Goal: Task Accomplishment & Management: Manage account settings

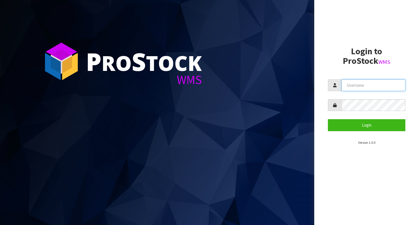
drag, startPoint x: 349, startPoint y: 88, endPoint x: 350, endPoint y: 83, distance: 4.8
click at [349, 88] on input "text" at bounding box center [373, 85] width 64 height 12
type input "[PERSON_NAME]"
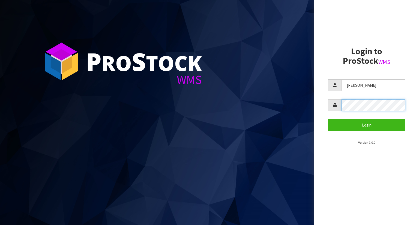
click at [328, 119] on button "Login" at bounding box center [366, 125] width 77 height 12
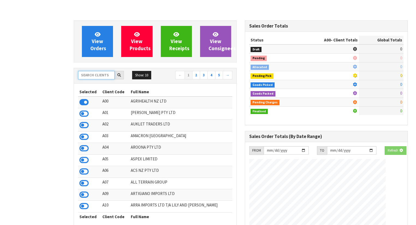
click at [98, 75] on input "text" at bounding box center [96, 75] width 37 height 8
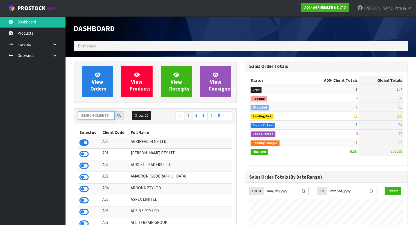
scroll to position [411, 171]
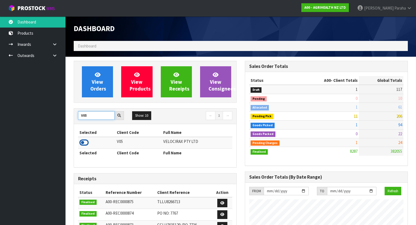
type input "V05"
click at [87, 142] on icon at bounding box center [83, 143] width 9 height 8
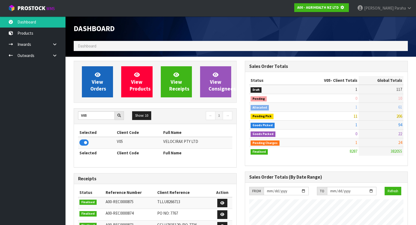
scroll to position [272385, 272553]
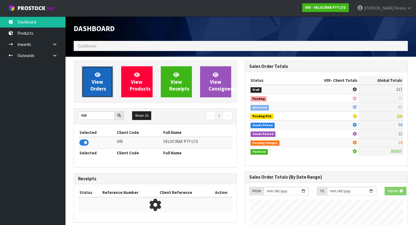
click at [89, 88] on link "View Orders" at bounding box center [97, 81] width 31 height 31
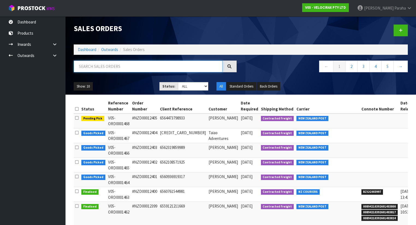
click at [101, 68] on input "text" at bounding box center [148, 67] width 149 height 12
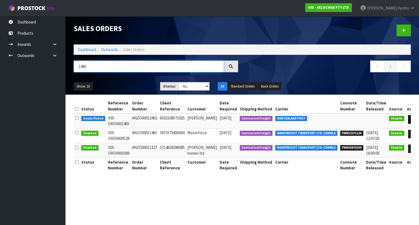
type input "1465"
click at [411, 121] on icon at bounding box center [413, 120] width 4 height 4
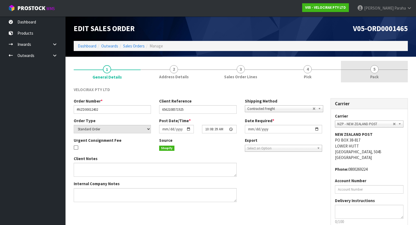
click at [376, 71] on span "5" at bounding box center [374, 69] width 8 height 8
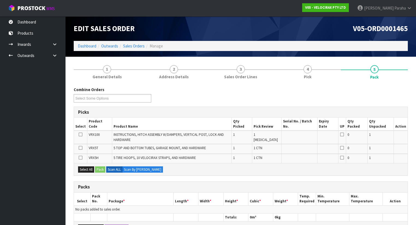
click at [305, 28] on h1 "V05-ORD0001465" at bounding box center [326, 29] width 163 height 8
click at [325, 102] on div "Combine Orders V05-ORD0001464 V05-ORD0001465 V05-ORD0001466 V05-ORD0001467 V05-…" at bounding box center [241, 97] width 342 height 20
click at [330, 88] on div "Combine Orders V05-ORD0001464 V05-ORD0001465 V05-ORD0001466 V05-ORD0001467 V05-…" at bounding box center [241, 97] width 342 height 20
click at [335, 36] on div "V05-ORD0001465" at bounding box center [326, 28] width 171 height 25
click at [305, 8] on nav "Toggle navigation ProStock WMS V05 - VELOCIRAX PTY LTD [PERSON_NAME] Logout" at bounding box center [208, 8] width 416 height 17
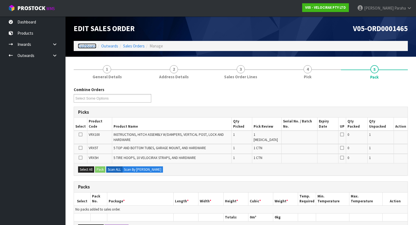
click at [92, 48] on link "Dashboard" at bounding box center [87, 45] width 19 height 5
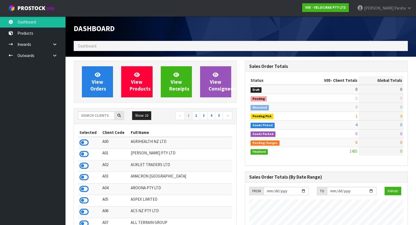
scroll to position [446, 171]
click at [94, 115] on input "text" at bounding box center [96, 115] width 37 height 8
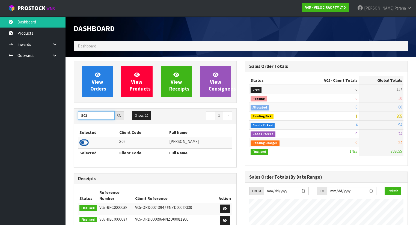
type input "S02"
click at [86, 143] on icon at bounding box center [83, 143] width 9 height 8
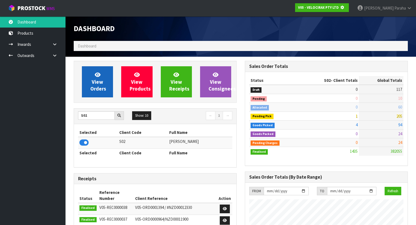
scroll to position [272385, 272553]
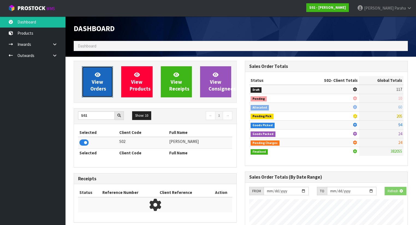
click at [90, 89] on link "View Orders" at bounding box center [97, 81] width 31 height 31
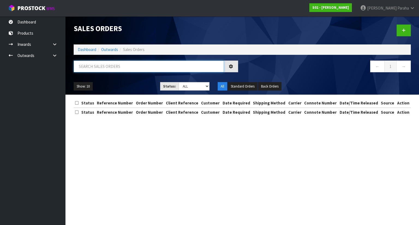
click at [100, 68] on input "text" at bounding box center [149, 67] width 150 height 12
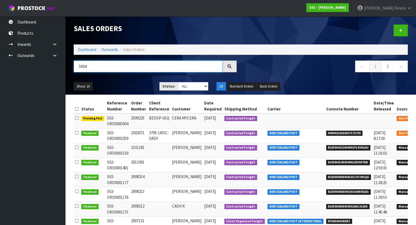
type input "5004"
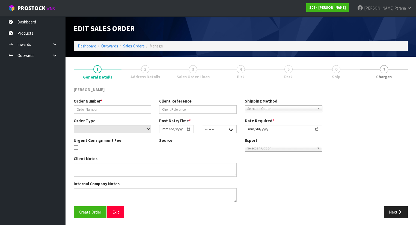
type input "2509225"
type input "BEDSP-01Q"
select select "number:0"
type input "[DATE]"
type input "20:17:00.000"
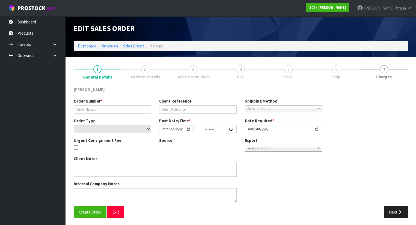
type input "[DATE]"
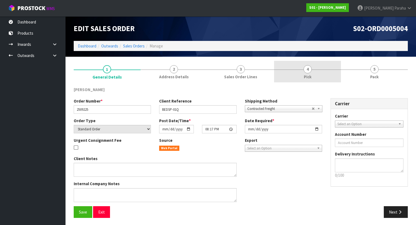
click at [305, 71] on span "4" at bounding box center [307, 69] width 8 height 8
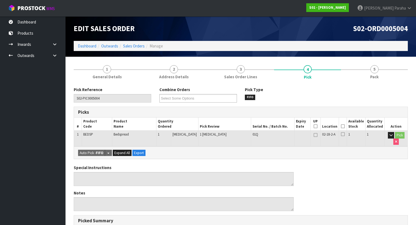
click at [344, 127] on icon at bounding box center [343, 126] width 4 height 0
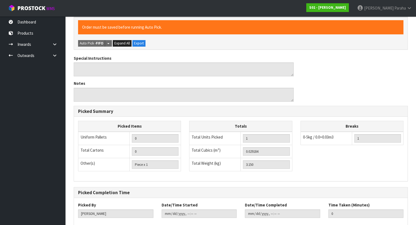
scroll to position [158, 0]
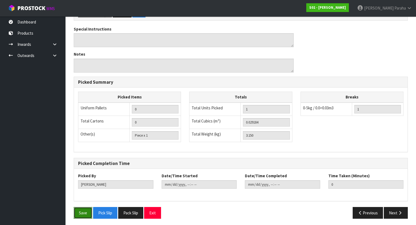
click at [78, 212] on button "Save" at bounding box center [83, 213] width 19 height 12
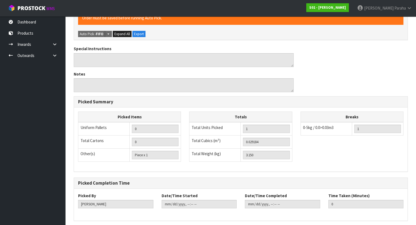
scroll to position [0, 0]
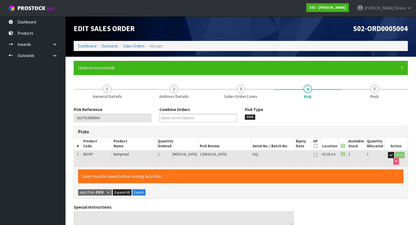
type input "[PERSON_NAME]"
type input "[DATE]T10:13:40"
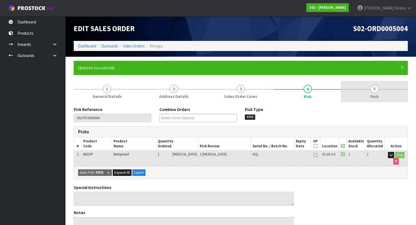
click at [381, 93] on link "5 Pack" at bounding box center [374, 92] width 67 height 22
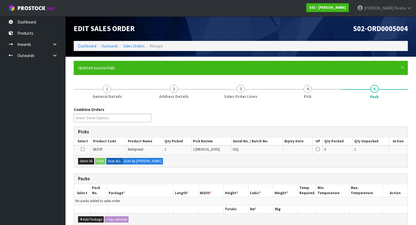
scroll to position [22, 0]
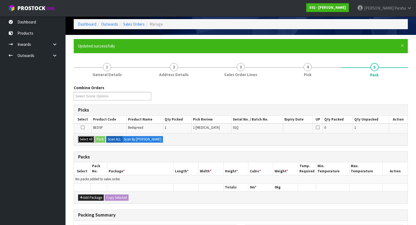
drag, startPoint x: 84, startPoint y: 139, endPoint x: 100, endPoint y: 138, distance: 16.1
click at [86, 139] on button "Select All" at bounding box center [86, 139] width 16 height 7
click at [100, 138] on button "Pack" at bounding box center [100, 139] width 10 height 7
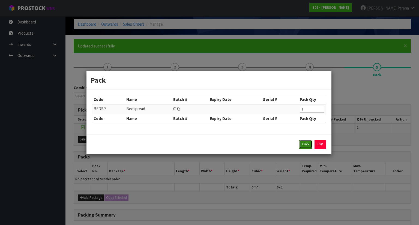
click at [300, 143] on button "Pack" at bounding box center [305, 144] width 13 height 9
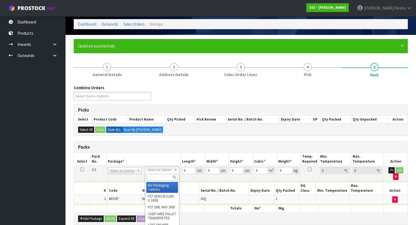
click at [154, 179] on input "text" at bounding box center [161, 177] width 31 height 7
type input "CTN5"
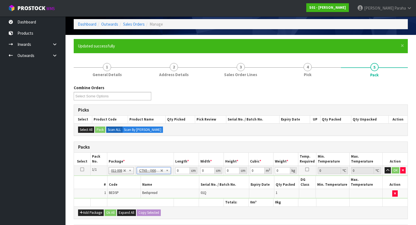
type input "43"
type input "33"
type input "25.5"
type input "0.036185"
type input "3.35"
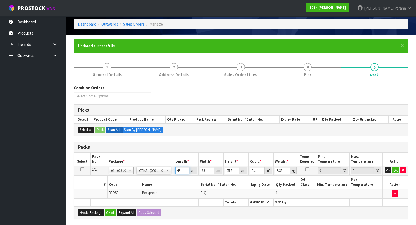
click at [181, 170] on input "43" at bounding box center [182, 170] width 14 height 7
type input "2"
type input "0.002193"
type input "24"
type input "0.026316"
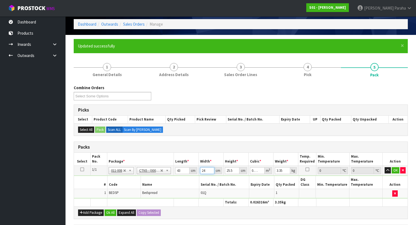
type input "24"
type input "3"
type input "0.003096"
type input "30"
type input "0.03096"
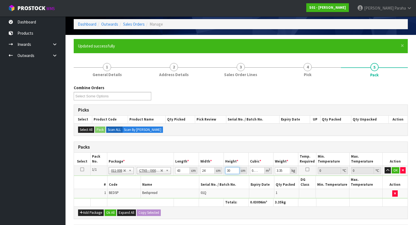
type input "30"
type input "4"
click at [384, 167] on button "button" at bounding box center [387, 170] width 6 height 7
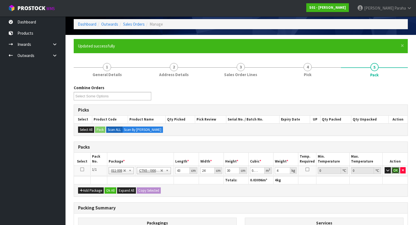
click button "OK" at bounding box center [395, 170] width 8 height 7
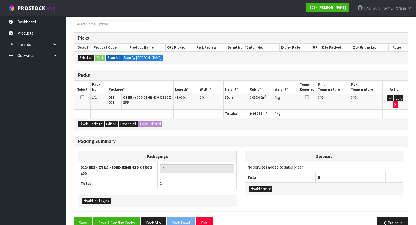
scroll to position [101, 0]
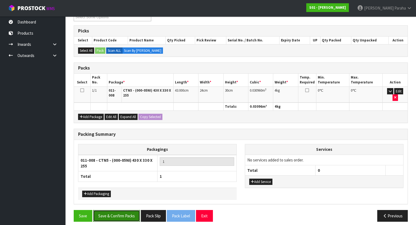
click at [116, 212] on button "Save & Confirm Packs" at bounding box center [116, 216] width 47 height 12
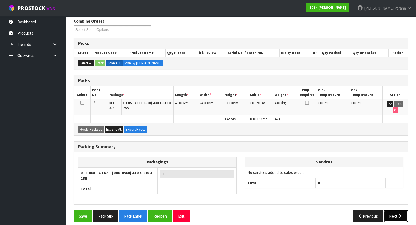
scroll to position [89, 0]
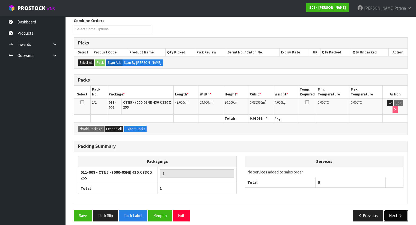
click at [394, 214] on button "Next" at bounding box center [395, 216] width 24 height 12
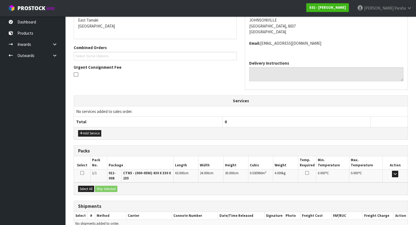
scroll to position [143, 0]
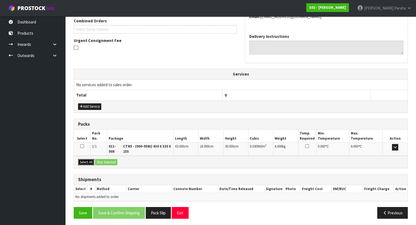
drag, startPoint x: 87, startPoint y: 158, endPoint x: 111, endPoint y: 162, distance: 24.4
click at [87, 159] on button "Select All" at bounding box center [86, 162] width 16 height 7
click at [109, 161] on button "Ship Selected" at bounding box center [106, 162] width 22 height 7
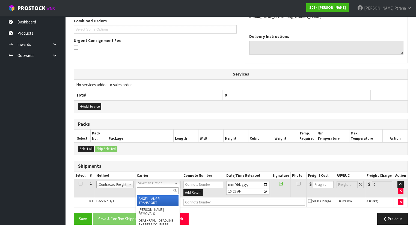
click at [144, 189] on input "text" at bounding box center [157, 190] width 41 height 7
type input "NZP"
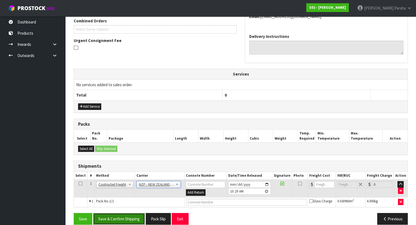
click at [122, 219] on button "Save & Confirm Shipping" at bounding box center [119, 219] width 52 height 12
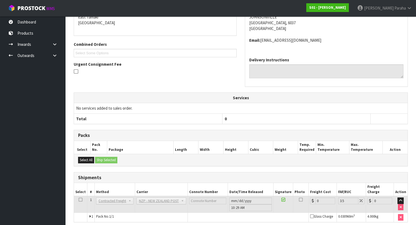
scroll to position [142, 0]
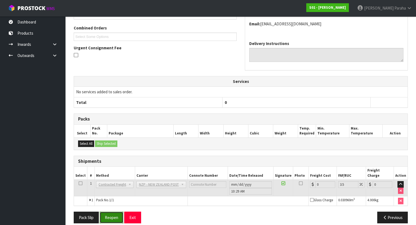
click at [110, 213] on button "Reopen" at bounding box center [112, 218] width 24 height 12
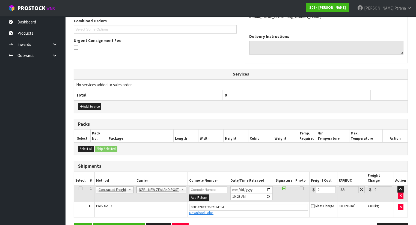
scroll to position [154, 0]
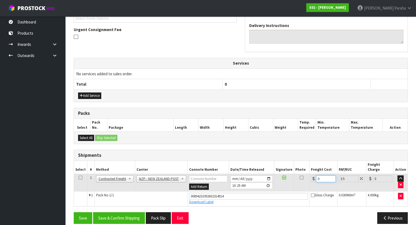
click at [325, 175] on input "0" at bounding box center [325, 178] width 19 height 7
type input "8"
type input "8.28"
type input "8.4"
type input "8.69"
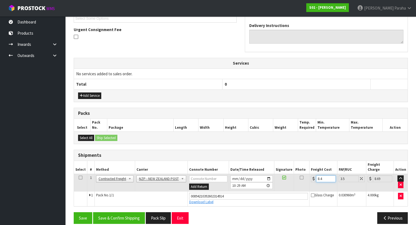
type input "8.45"
type input "8.75"
type input "8.45"
click at [134, 212] on button "Save & Confirm Shipping" at bounding box center [119, 218] width 52 height 12
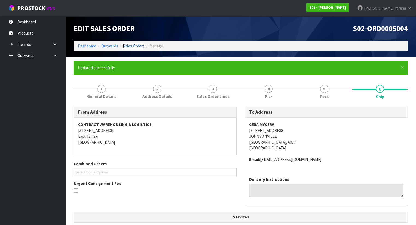
click at [132, 47] on link "Sales Orders" at bounding box center [134, 45] width 22 height 5
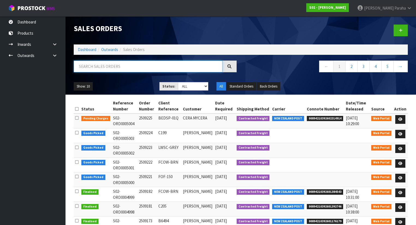
click at [125, 63] on input "text" at bounding box center [148, 67] width 149 height 12
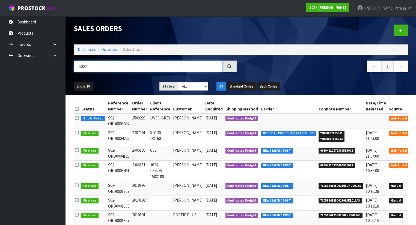
type input "5002"
click at [415, 118] on icon at bounding box center [417, 120] width 4 height 4
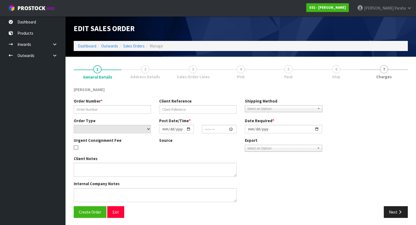
type input "2509223"
type input "LWSC-GREY"
select select "number:0"
type input "[DATE]"
type input "18:55:00.000"
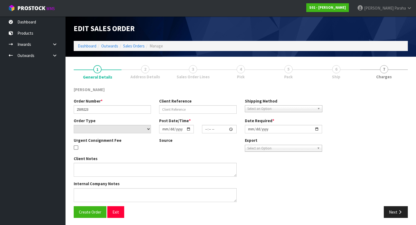
type input "[DATE]"
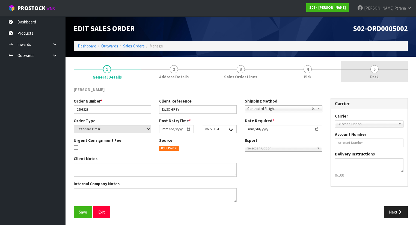
click at [379, 70] on link "5 Pack" at bounding box center [374, 72] width 67 height 22
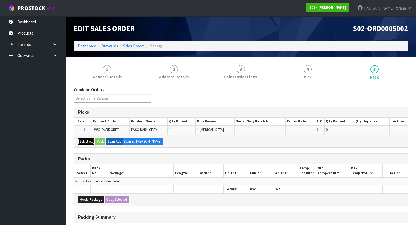
click at [85, 139] on button "Select All" at bounding box center [86, 141] width 16 height 7
click at [99, 140] on button "Pack" at bounding box center [100, 141] width 10 height 7
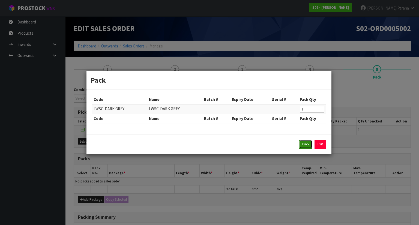
click at [307, 145] on button "Pack" at bounding box center [305, 144] width 13 height 9
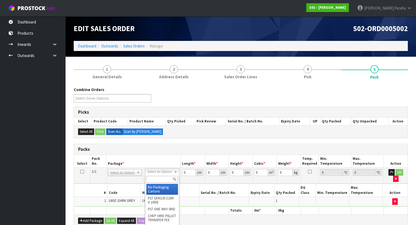
click at [165, 179] on input "text" at bounding box center [161, 179] width 31 height 7
type input "OC"
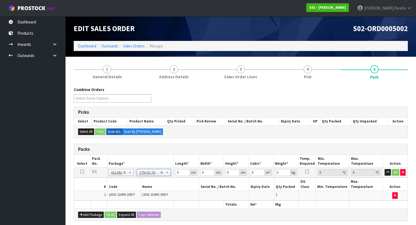
type input "3.2"
drag, startPoint x: 178, startPoint y: 173, endPoint x: 170, endPoint y: 173, distance: 8.2
click at [170, 173] on tr "1/1 NONE 007-001 007-002 007-004 007-009 007-013 007-014 007-015 007-017 007-01…" at bounding box center [240, 173] width 333 height 10
type input "49"
type input "33"
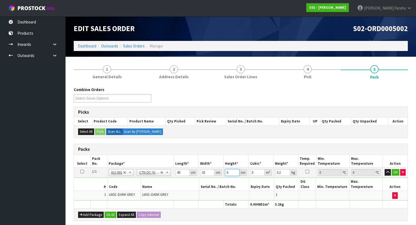
type input "3"
type input "0.004851"
type input "30"
type input "0.04851"
type input "30"
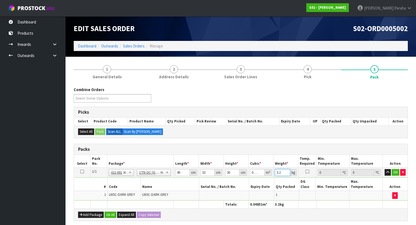
type input "4"
type input "5"
click at [384, 169] on button "button" at bounding box center [387, 172] width 6 height 7
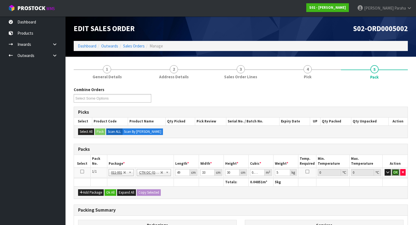
click button "OK" at bounding box center [395, 172] width 8 height 7
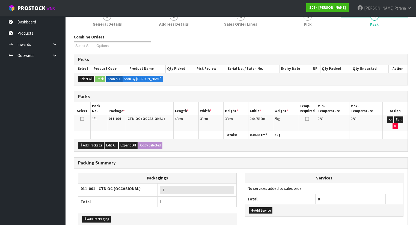
scroll to position [74, 0]
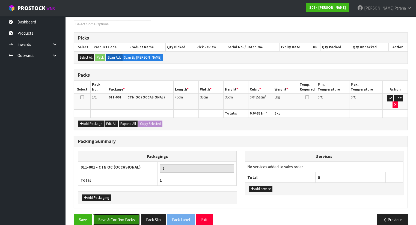
click at [131, 214] on button "Save & Confirm Packs" at bounding box center [116, 220] width 47 height 12
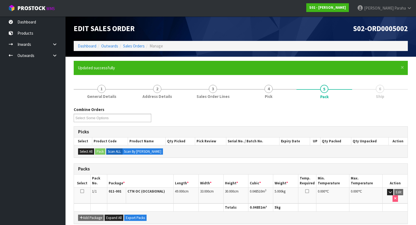
scroll to position [82, 0]
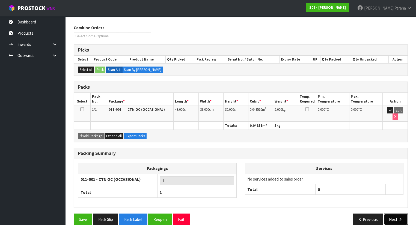
click at [406, 214] on button "Next" at bounding box center [395, 220] width 24 height 12
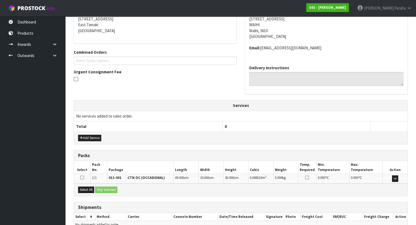
scroll to position [139, 0]
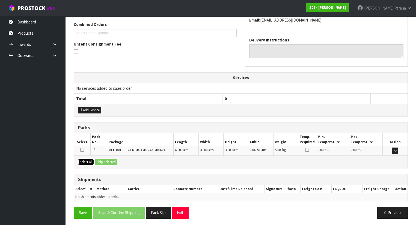
click at [83, 161] on button "Select All" at bounding box center [86, 162] width 16 height 7
click at [100, 161] on button "Ship Selected" at bounding box center [106, 162] width 22 height 7
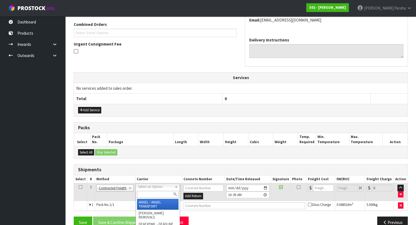
click at [142, 195] on input "text" at bounding box center [157, 194] width 41 height 7
type input "NZP"
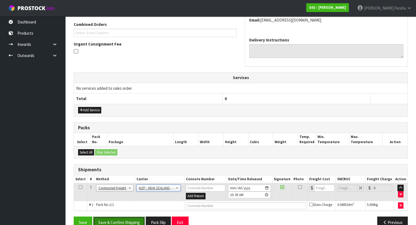
click at [128, 220] on button "Save & Confirm Shipping" at bounding box center [119, 223] width 52 height 12
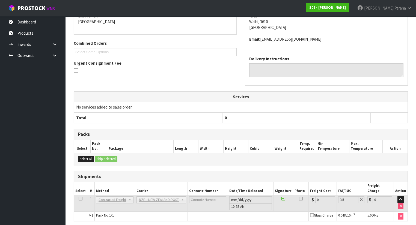
scroll to position [142, 0]
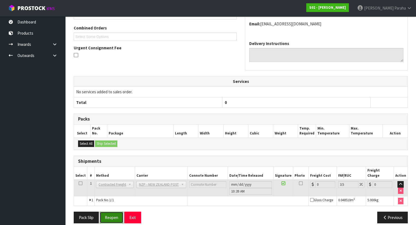
click at [103, 212] on button "Reopen" at bounding box center [112, 218] width 24 height 12
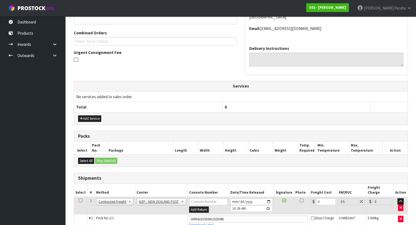
scroll to position [154, 0]
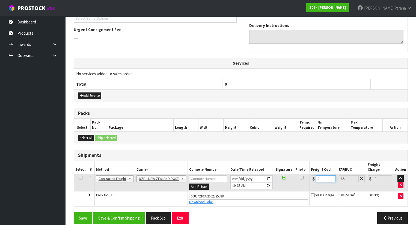
click at [322, 175] on input "0" at bounding box center [325, 178] width 19 height 7
type input "7"
type input "7.24"
type input "7.3"
type input "7.56"
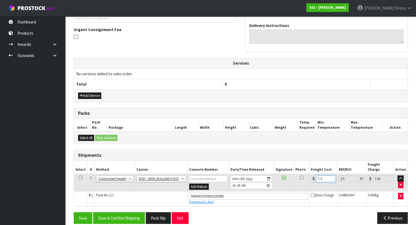
type input "7.31"
type input "7.57"
type input "7.31"
click at [118, 212] on button "Save & Confirm Shipping" at bounding box center [119, 218] width 52 height 12
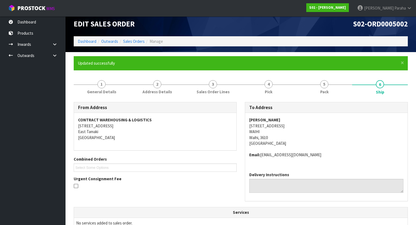
scroll to position [0, 0]
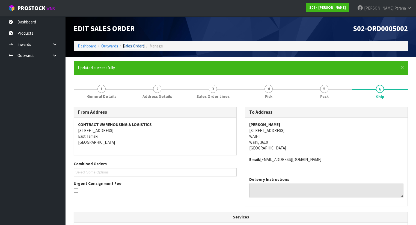
click at [135, 47] on link "Sales Orders" at bounding box center [134, 45] width 22 height 5
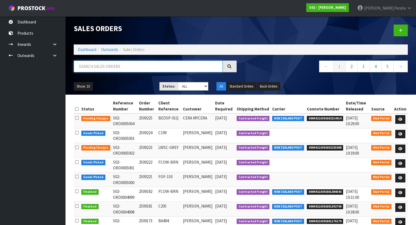
click at [136, 68] on input "text" at bounding box center [148, 67] width 149 height 12
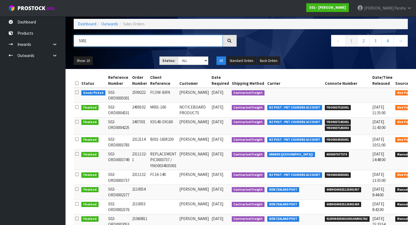
scroll to position [65, 0]
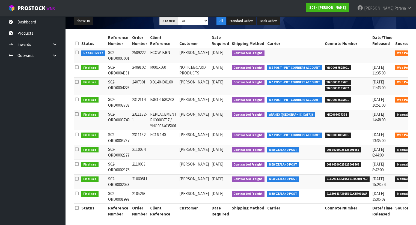
type input "5001"
click at [419, 55] on link at bounding box center [424, 54] width 10 height 9
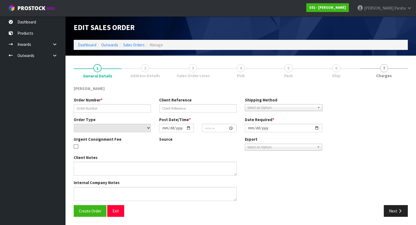
scroll to position [1, 0]
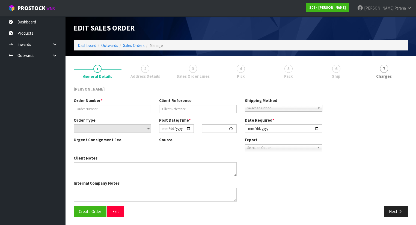
type input "2509222"
type input "FCOW-BRN"
select select "number:0"
type input "[DATE]"
type input "18:53:00.000"
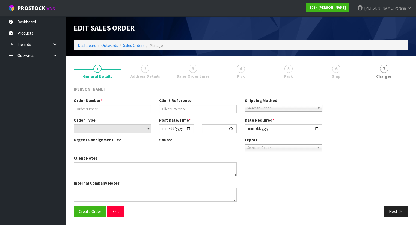
type input "[DATE]"
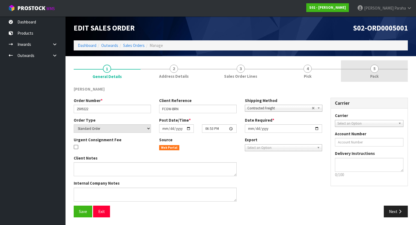
click at [375, 67] on span "5" at bounding box center [374, 69] width 8 height 8
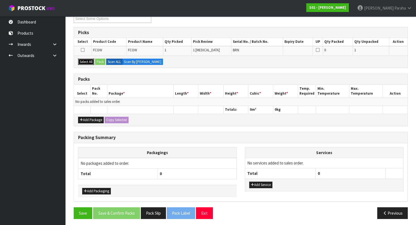
drag, startPoint x: 82, startPoint y: 60, endPoint x: 94, endPoint y: 57, distance: 11.8
click at [83, 59] on button "Select All" at bounding box center [86, 62] width 16 height 7
click at [99, 61] on button "Pack" at bounding box center [100, 62] width 10 height 7
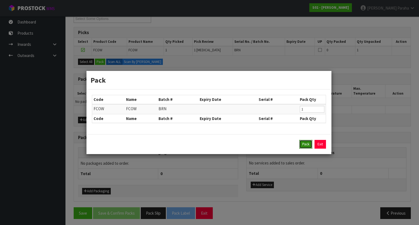
click at [305, 147] on button "Pack" at bounding box center [305, 144] width 13 height 9
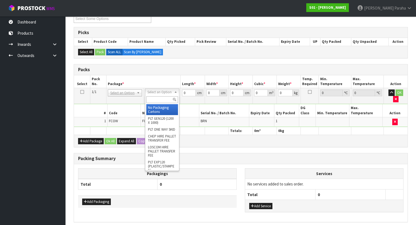
click at [151, 103] on input "text" at bounding box center [161, 99] width 31 height 7
type input "OC"
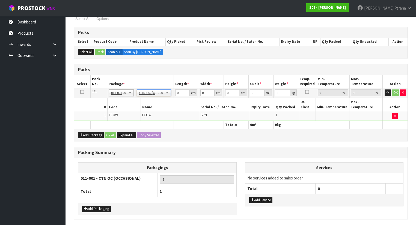
type input "2.7"
click at [181, 92] on input "0" at bounding box center [182, 92] width 14 height 7
type input "28"
type input "22"
type input "2"
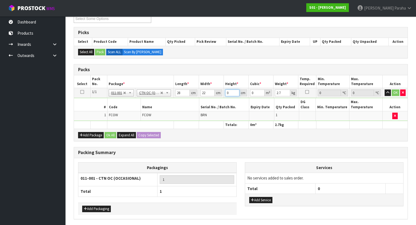
type input "0.001232"
type input "23"
type input "0.014168"
type input "23"
type input "3"
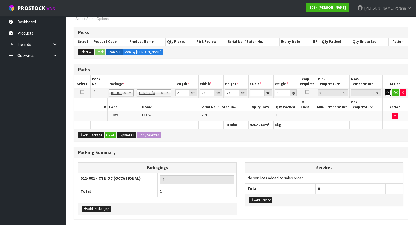
click at [384, 89] on button "button" at bounding box center [387, 92] width 6 height 7
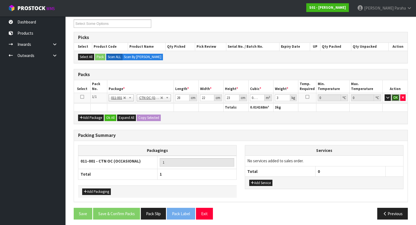
click button "OK" at bounding box center [395, 97] width 8 height 7
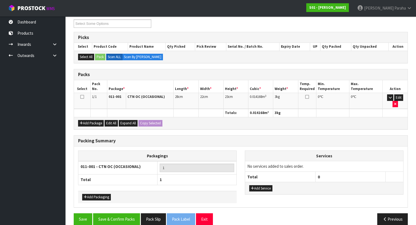
scroll to position [74, 0]
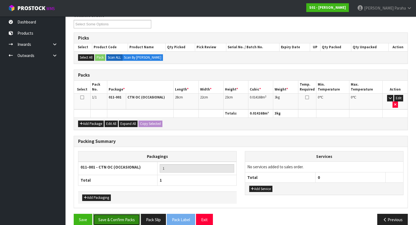
click at [122, 214] on button "Save & Confirm Packs" at bounding box center [116, 220] width 47 height 12
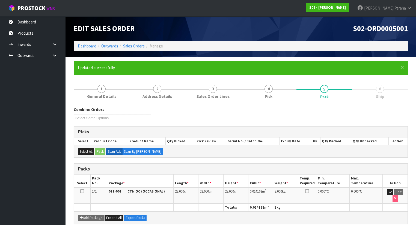
scroll to position [82, 0]
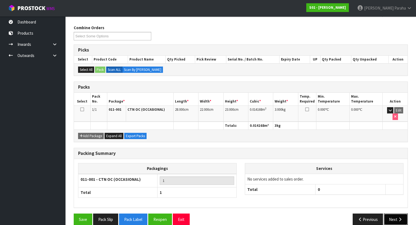
click at [396, 214] on button "Next" at bounding box center [395, 220] width 24 height 12
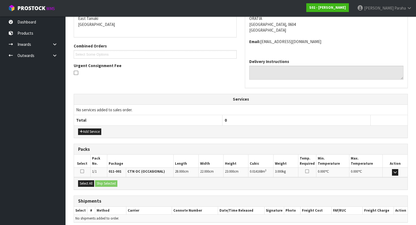
scroll to position [139, 0]
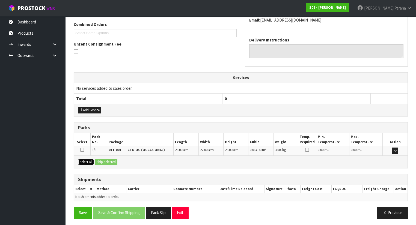
click at [85, 159] on button "Select All" at bounding box center [86, 162] width 16 height 7
click at [113, 162] on button "Ship Selected" at bounding box center [106, 162] width 22 height 7
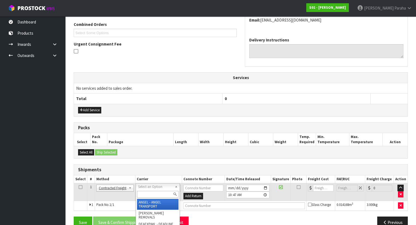
click at [167, 191] on input "text" at bounding box center [157, 194] width 41 height 7
type input "NZP"
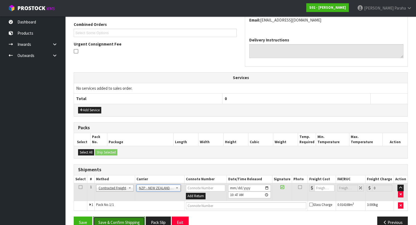
click at [115, 221] on button "Save & Confirm Shipping" at bounding box center [119, 223] width 52 height 12
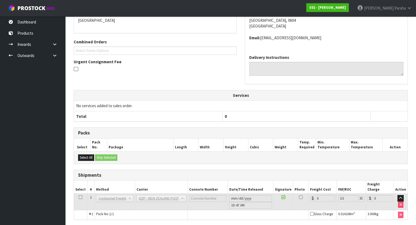
scroll to position [142, 0]
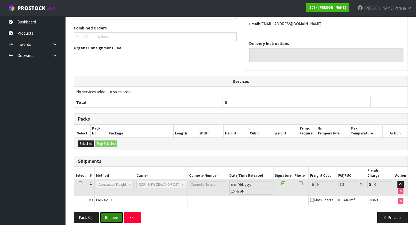
click at [117, 212] on button "Reopen" at bounding box center [112, 218] width 24 height 12
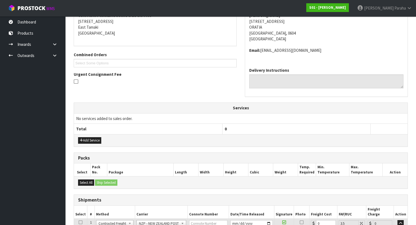
scroll to position [136, 0]
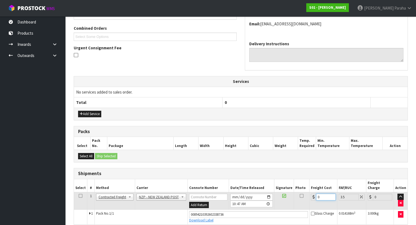
click at [325, 194] on input "0" at bounding box center [325, 197] width 19 height 7
type input "4"
type input "4.14"
type input "4.3"
type input "4.45"
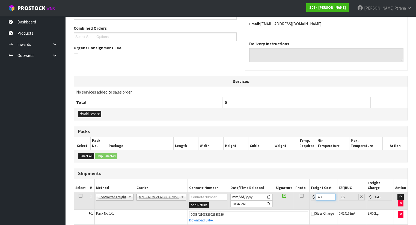
type input "4.33"
type input "4.48"
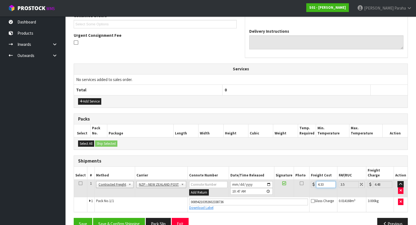
scroll to position [154, 0]
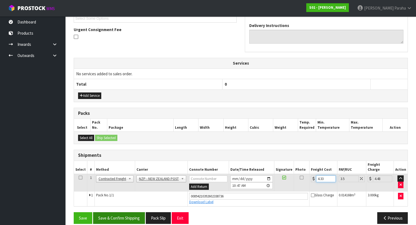
type input "4.33"
click at [131, 212] on button "Save & Confirm Shipping" at bounding box center [119, 218] width 52 height 12
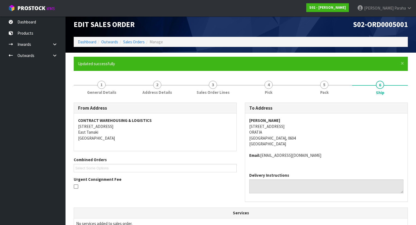
scroll to position [0, 0]
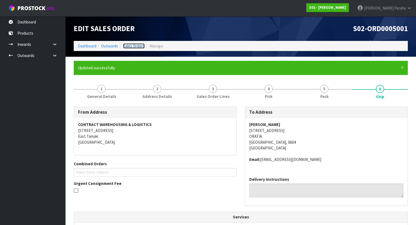
click at [128, 47] on link "Sales Orders" at bounding box center [134, 45] width 22 height 5
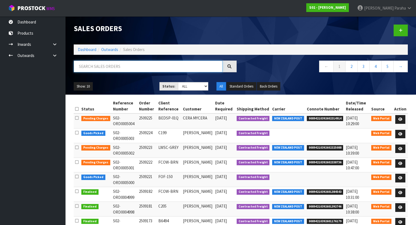
click at [85, 66] on input "text" at bounding box center [148, 67] width 149 height 12
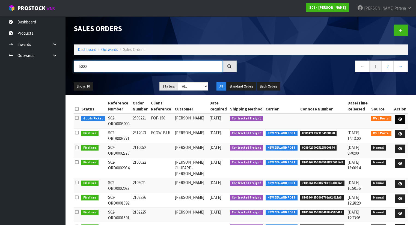
type input "5000"
click at [401, 120] on icon at bounding box center [400, 120] width 4 height 4
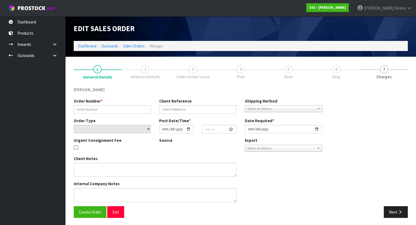
type input "2509221"
type input "FOF-150"
select select "number:0"
type input "[DATE]"
type input "18:49:00.000"
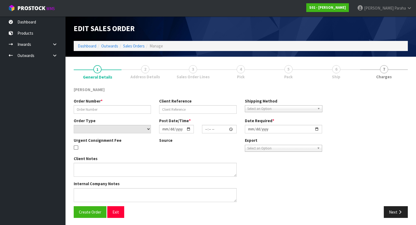
type input "[DATE]"
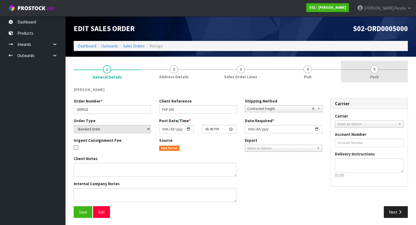
click at [368, 71] on link "5 Pack" at bounding box center [374, 72] width 67 height 22
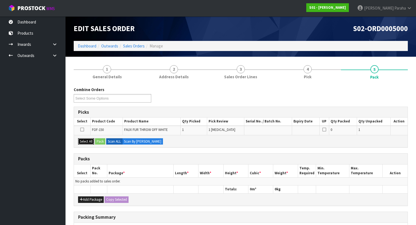
drag, startPoint x: 84, startPoint y: 140, endPoint x: 92, endPoint y: 139, distance: 7.7
click at [90, 139] on button "Select All" at bounding box center [86, 141] width 16 height 7
click at [96, 139] on button "Pack" at bounding box center [100, 141] width 10 height 7
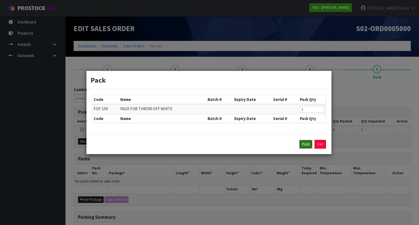
click at [304, 145] on button "Pack" at bounding box center [305, 144] width 13 height 9
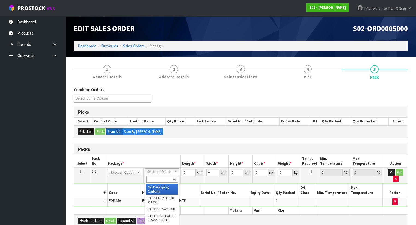
click at [165, 181] on input "text" at bounding box center [161, 179] width 31 height 7
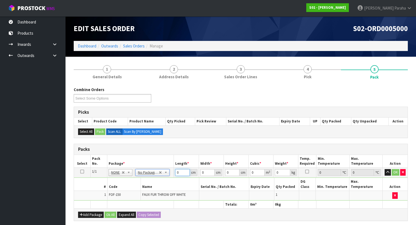
click at [181, 170] on input "0" at bounding box center [182, 172] width 14 height 7
type input "42"
type input "36"
type input "2"
type input "0.003024"
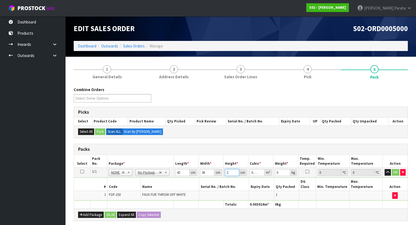
type input "24"
type input "0.036288"
type input "24"
type input "4"
click at [384, 169] on button "button" at bounding box center [387, 172] width 6 height 7
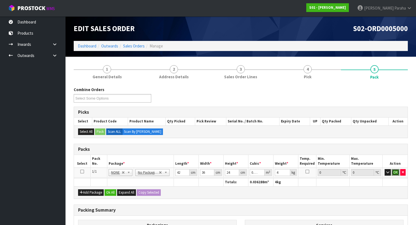
click button "OK" at bounding box center [395, 172] width 8 height 7
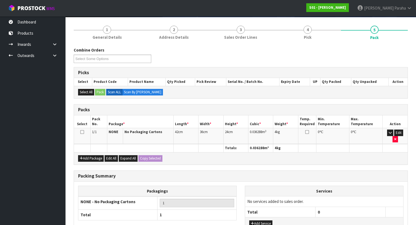
scroll to position [74, 0]
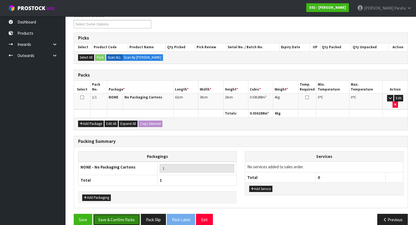
click at [132, 214] on button "Save & Confirm Packs" at bounding box center [116, 220] width 47 height 12
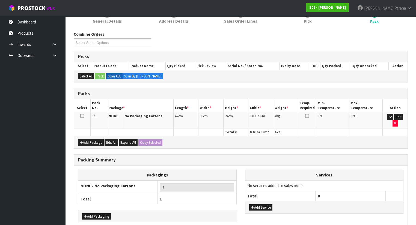
scroll to position [82, 0]
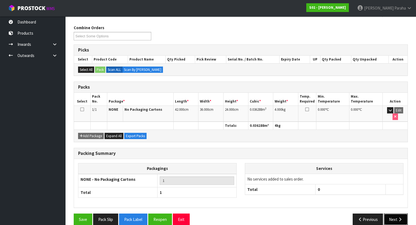
click at [400, 214] on button "Next" at bounding box center [395, 220] width 24 height 12
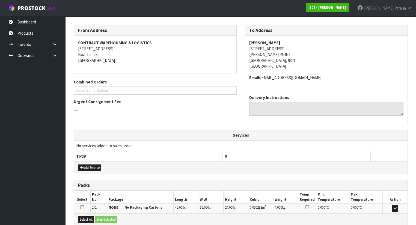
scroll to position [139, 0]
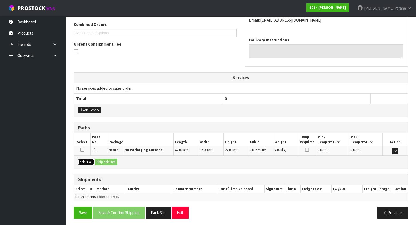
drag, startPoint x: 86, startPoint y: 159, endPoint x: 105, endPoint y: 157, distance: 19.2
click at [88, 159] on button "Select All" at bounding box center [86, 162] width 16 height 7
click at [105, 159] on button "Ship Selected" at bounding box center [106, 162] width 22 height 7
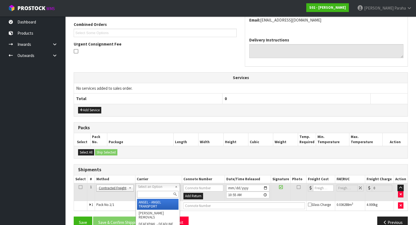
click at [146, 194] on input "text" at bounding box center [157, 194] width 41 height 7
type input "NZP"
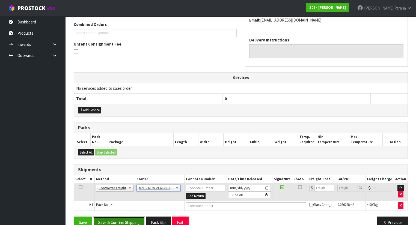
click at [122, 221] on button "Save & Confirm Shipping" at bounding box center [119, 223] width 52 height 12
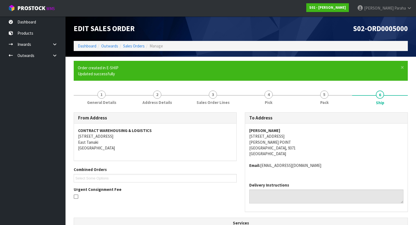
scroll to position [22, 0]
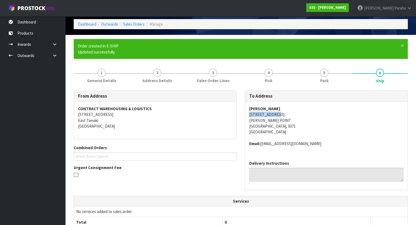
drag, startPoint x: 280, startPoint y: 113, endPoint x: 241, endPoint y: 117, distance: 39.7
click at [241, 117] on div "To Address [PERSON_NAME] [STREET_ADDRESS][PERSON_NAME][PERSON_NAME] Email: [EMA…" at bounding box center [326, 143] width 171 height 105
copy address "[STREET_ADDRESS]"
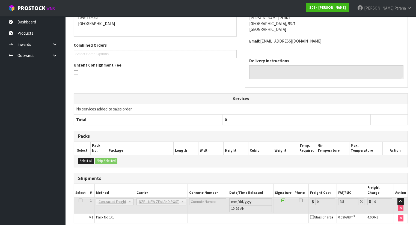
scroll to position [142, 0]
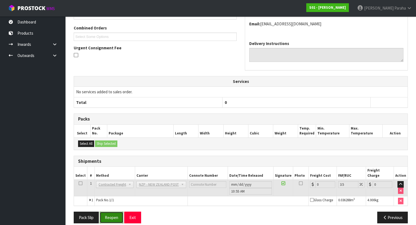
click at [115, 213] on button "Reopen" at bounding box center [112, 218] width 24 height 12
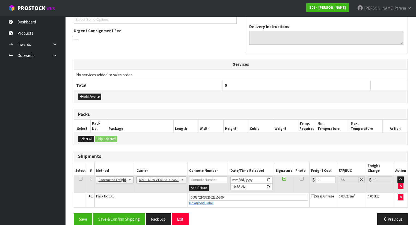
scroll to position [154, 0]
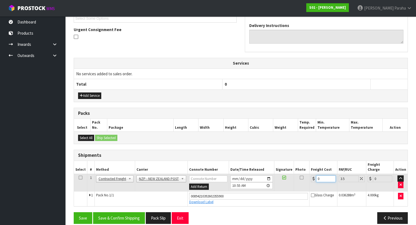
click at [323, 175] on input "0" at bounding box center [325, 178] width 19 height 7
type input "1"
type input "1.03"
type input "16"
type input "16.56"
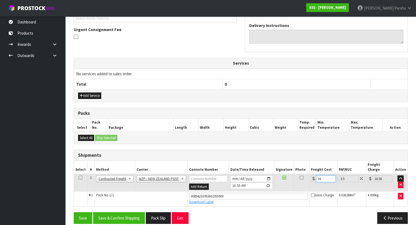
type input "16.2"
type input "16.77"
type input "16.20"
click at [121, 212] on button "Save & Confirm Shipping" at bounding box center [119, 218] width 52 height 12
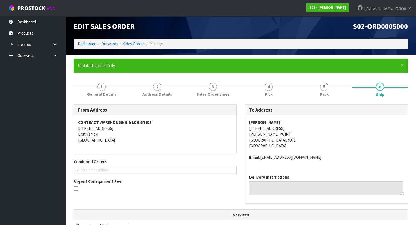
scroll to position [0, 0]
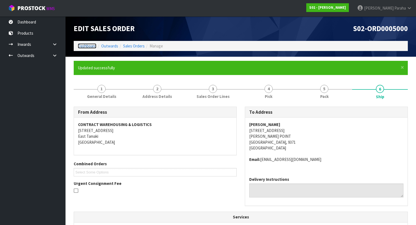
click at [83, 44] on link "Dashboard" at bounding box center [87, 45] width 19 height 5
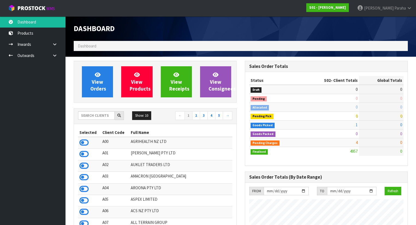
scroll to position [385, 171]
click at [86, 113] on input "text" at bounding box center [96, 115] width 37 height 8
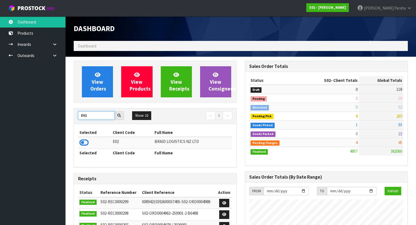
drag, startPoint x: 92, startPoint y: 116, endPoint x: 77, endPoint y: 116, distance: 14.5
click at [77, 116] on div "E02" at bounding box center [101, 115] width 54 height 9
type input "E04"
click at [87, 141] on icon at bounding box center [83, 143] width 9 height 8
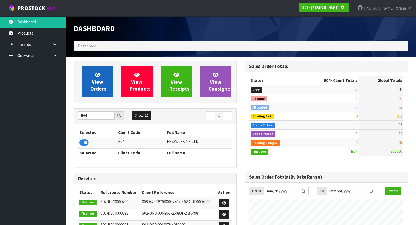
scroll to position [272385, 272553]
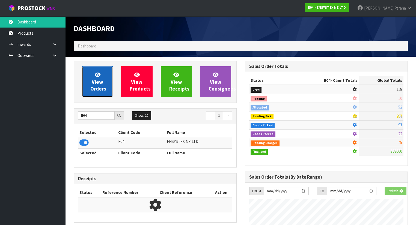
click at [103, 85] on span "View Orders" at bounding box center [98, 81] width 16 height 20
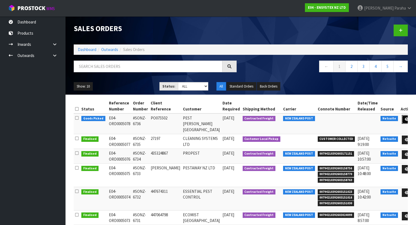
click at [403, 121] on link at bounding box center [406, 119] width 10 height 9
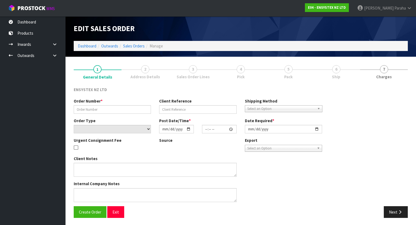
type input "#SONZ-6736"
type input "PO075502"
select select "number:0"
type input "[DATE]"
type input "16:45:11.000"
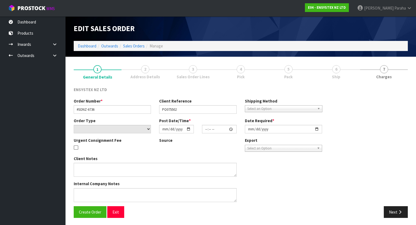
type input "[DATE]"
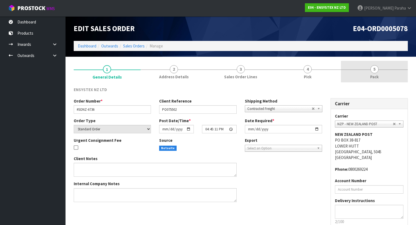
click at [376, 69] on span "5" at bounding box center [374, 69] width 8 height 8
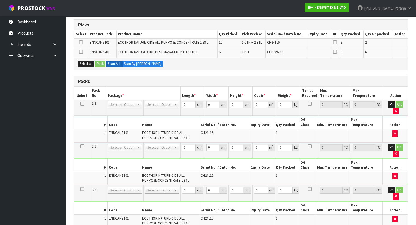
scroll to position [109, 0]
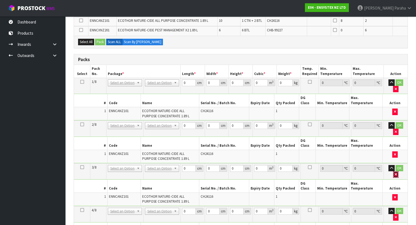
click at [398, 171] on button "button" at bounding box center [395, 174] width 5 height 7
click at [398, 129] on button "button" at bounding box center [395, 132] width 5 height 7
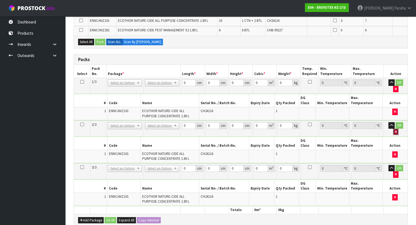
click at [398, 129] on button "button" at bounding box center [395, 132] width 5 height 7
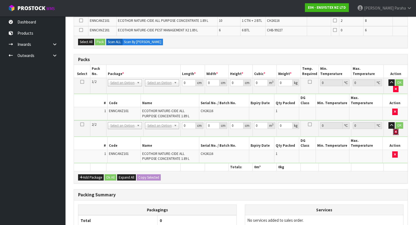
click at [398, 129] on button "button" at bounding box center [395, 132] width 5 height 7
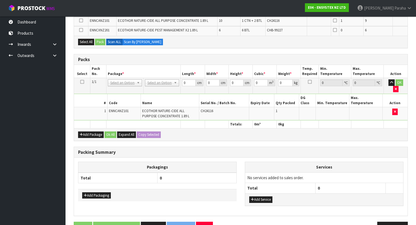
click at [82, 82] on icon at bounding box center [82, 82] width 4 height 0
click at [93, 131] on button "Add Package" at bounding box center [91, 134] width 26 height 7
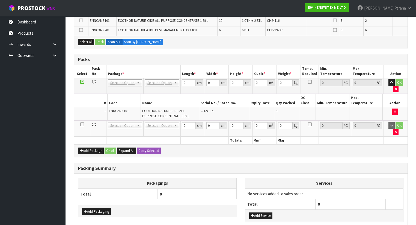
click at [81, 124] on icon at bounding box center [82, 124] width 4 height 0
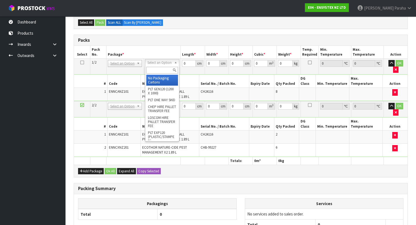
click at [163, 71] on input "text" at bounding box center [161, 70] width 31 height 7
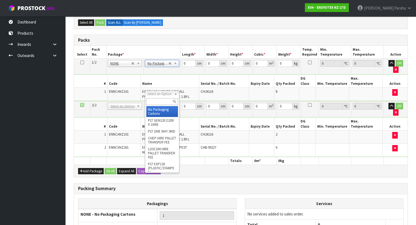
click at [168, 98] on input "text" at bounding box center [161, 101] width 31 height 7
type input "OC"
type input "16.76"
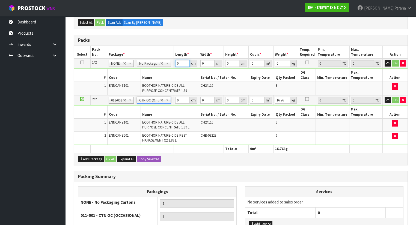
click at [179, 62] on input "0" at bounding box center [182, 63] width 14 height 7
type input "38"
type input "33"
type input "3"
type input "0.003762"
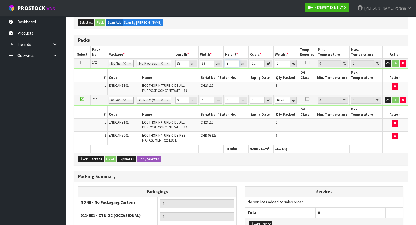
type input "34"
type input "0.042636"
type input "34"
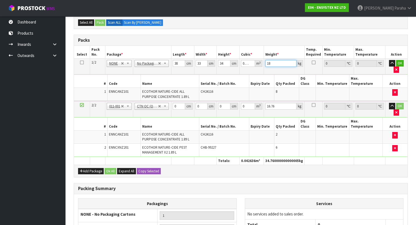
type input "18"
click at [389, 60] on button "button" at bounding box center [392, 63] width 6 height 7
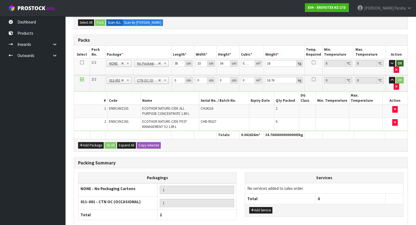
click button "OK" at bounding box center [400, 63] width 8 height 7
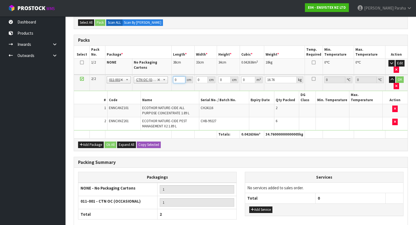
click at [178, 80] on input "0" at bounding box center [179, 79] width 12 height 7
type input "38"
type input "34"
type input "3"
type input "0.003876"
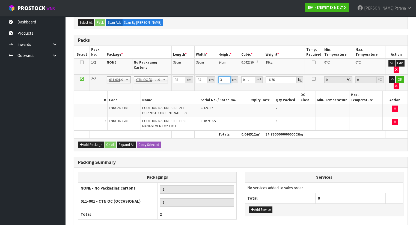
type input "35"
type input "0.04522"
type input "35"
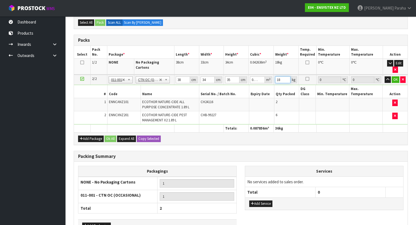
type input "18"
click at [384, 76] on button "button" at bounding box center [387, 79] width 6 height 7
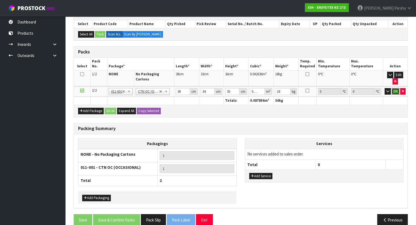
click button "OK" at bounding box center [395, 91] width 8 height 7
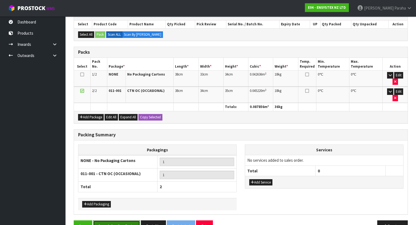
click at [122, 220] on button "Save & Confirm Packs" at bounding box center [116, 226] width 47 height 12
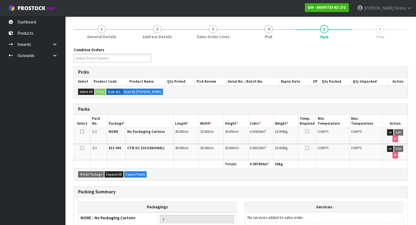
scroll to position [105, 0]
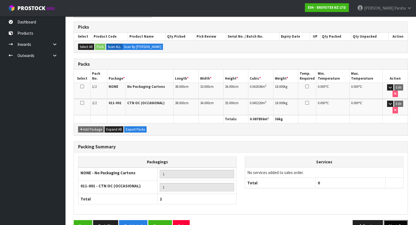
click at [395, 220] on button "Next" at bounding box center [395, 226] width 24 height 12
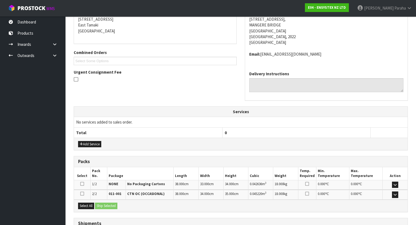
scroll to position [155, 0]
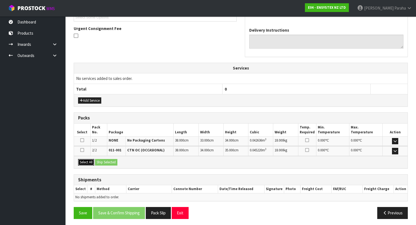
drag, startPoint x: 85, startPoint y: 159, endPoint x: 96, endPoint y: 163, distance: 11.4
click at [86, 160] on button "Select All" at bounding box center [86, 162] width 16 height 7
click at [107, 164] on div "Select All Ship Selected" at bounding box center [240, 162] width 333 height 12
click at [108, 162] on button "Ship Selected" at bounding box center [106, 162] width 22 height 7
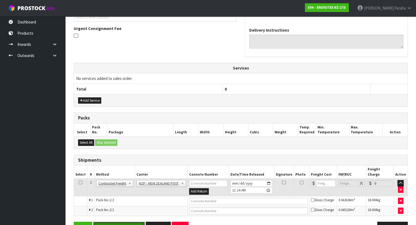
click at [131, 222] on button "Save & Confirm Shipping" at bounding box center [119, 228] width 52 height 12
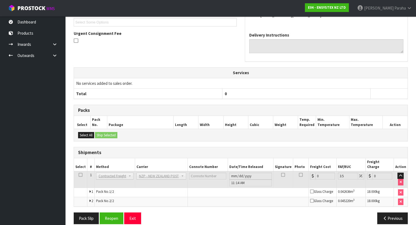
scroll to position [157, 0]
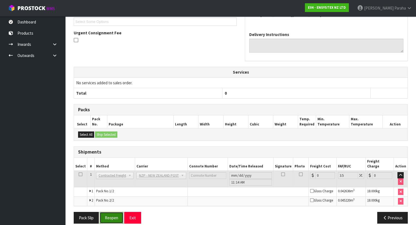
click at [111, 212] on button "Reopen" at bounding box center [112, 218] width 24 height 12
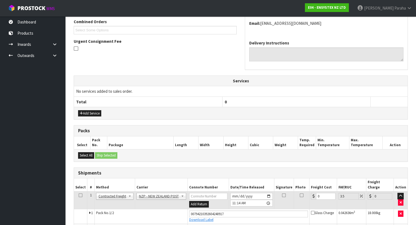
scroll to position [170, 0]
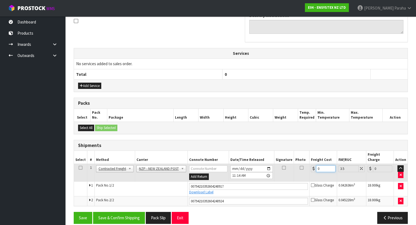
click at [319, 165] on input "0" at bounding box center [325, 168] width 19 height 7
type input "7"
type input "7.24"
type input "7.7"
type input "7.97"
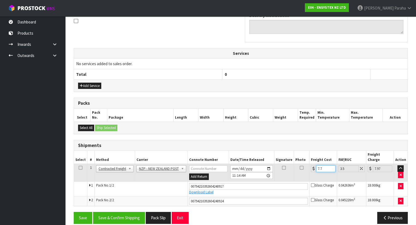
type input "7.76"
type input "8.03"
type input "7.76"
click at [132, 212] on button "Save & Confirm Shipping" at bounding box center [119, 218] width 52 height 12
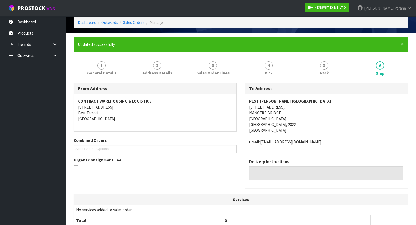
scroll to position [0, 0]
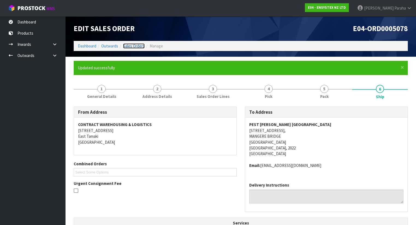
click at [134, 46] on link "Sales Orders" at bounding box center [134, 45] width 22 height 5
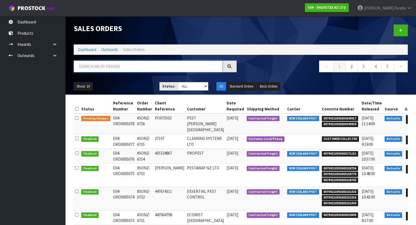
click at [94, 69] on input "text" at bounding box center [148, 67] width 149 height 12
click at [91, 49] on link "Dashboard" at bounding box center [87, 49] width 19 height 5
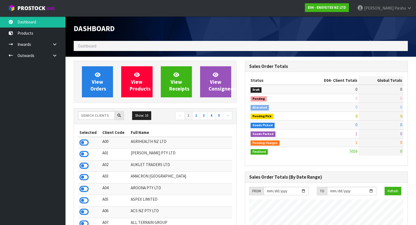
scroll to position [441, 171]
click at [84, 113] on input "text" at bounding box center [96, 115] width 37 height 8
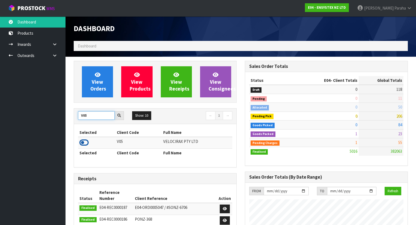
type input "V05"
click at [85, 141] on icon at bounding box center [83, 143] width 9 height 8
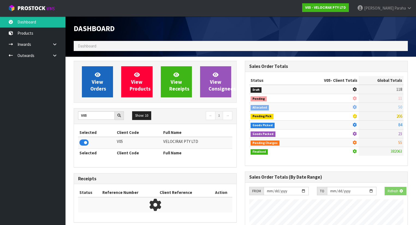
scroll to position [339, 171]
click at [98, 88] on span "View Orders" at bounding box center [98, 81] width 16 height 20
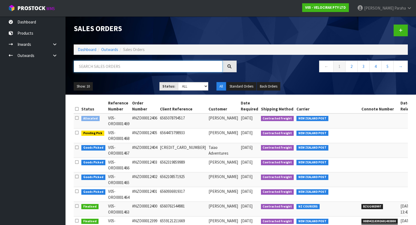
click at [95, 66] on input "text" at bounding box center [148, 67] width 149 height 12
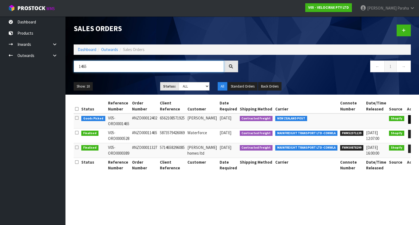
type input "1465"
click at [411, 119] on icon at bounding box center [413, 120] width 4 height 4
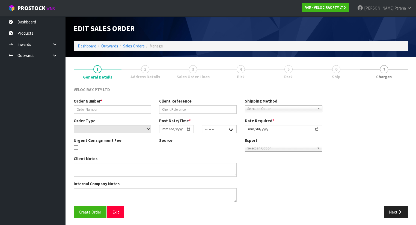
type input "#NZD00012402"
type input "6562108571925"
select select "number:0"
type input "[DATE]"
type input "10:08:39.000"
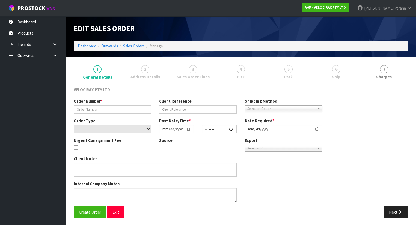
type input "[DATE]"
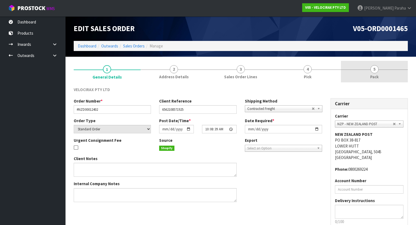
click at [371, 70] on span "5" at bounding box center [374, 69] width 8 height 8
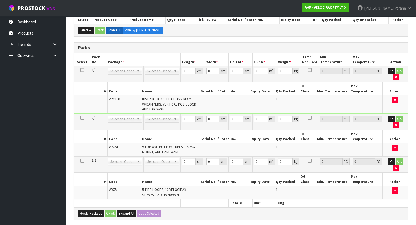
scroll to position [109, 0]
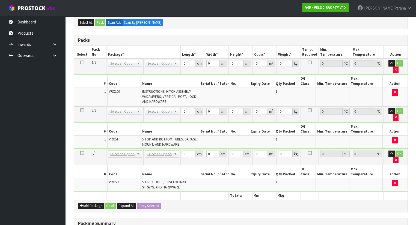
click at [160, 59] on td "No Packaging Cartons PLT GEN120 (1200 X 1000) PLT ONE WAY SKID CHEP HIRE PALLET…" at bounding box center [161, 67] width 37 height 16
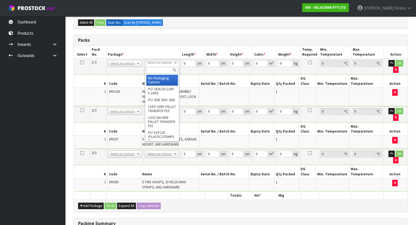
drag, startPoint x: 158, startPoint y: 62, endPoint x: 157, endPoint y: 65, distance: 3.2
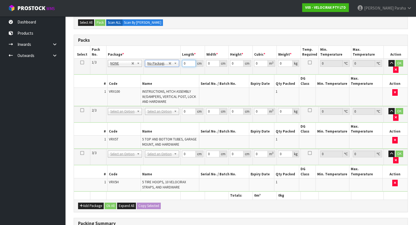
click at [189, 63] on input "0" at bounding box center [188, 63] width 13 height 7
type input "149"
type input "31"
type input "1"
type input "0.004619"
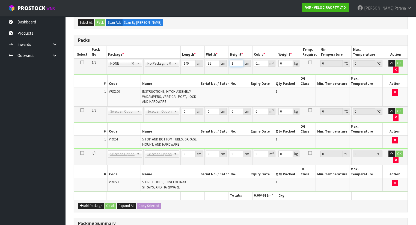
type input "17"
type input "0.078523"
type input "17"
type input "24"
click at [388, 60] on button "button" at bounding box center [391, 63] width 6 height 7
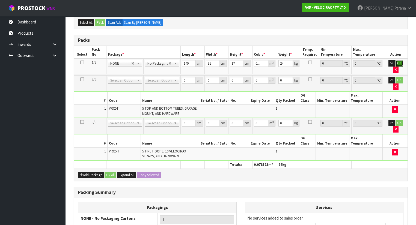
click button "OK" at bounding box center [399, 63] width 8 height 7
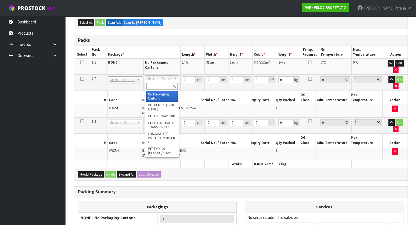
drag, startPoint x: 155, startPoint y: 95, endPoint x: 168, endPoint y: 86, distance: 15.7
type input "2"
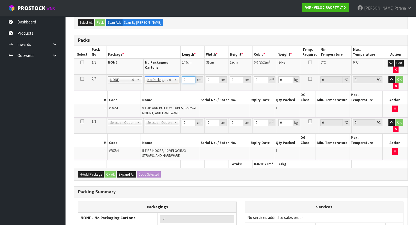
click at [188, 79] on input "0" at bounding box center [188, 79] width 13 height 7
type input "130"
type input "16"
type input "1"
type input "0.00208"
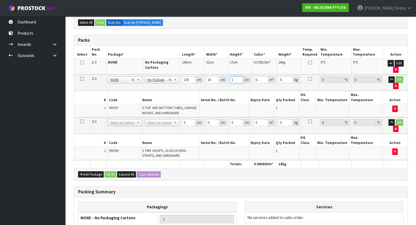
type input "14"
type input "0.02912"
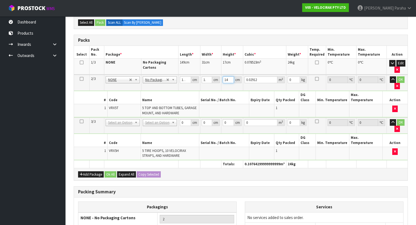
type input "14"
type input "11"
click at [389, 76] on button "button" at bounding box center [392, 79] width 6 height 7
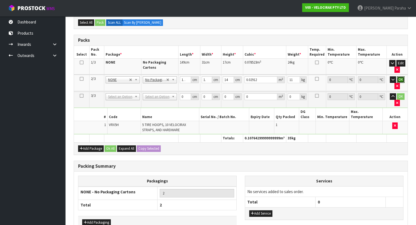
click button "OK" at bounding box center [401, 79] width 8 height 7
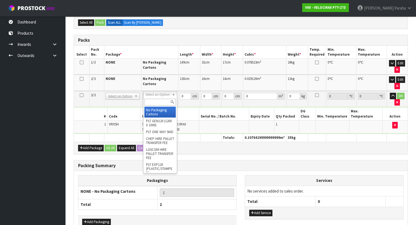
drag, startPoint x: 156, startPoint y: 110, endPoint x: 167, endPoint y: 100, distance: 14.7
type input "3"
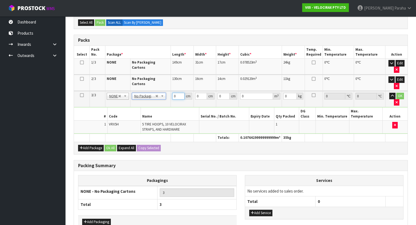
click at [176, 93] on input "0" at bounding box center [178, 96] width 12 height 7
type input "69"
type input "33"
type input "2"
type input "0.004554"
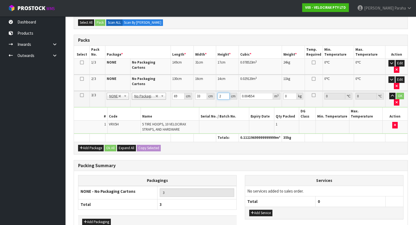
type input "23"
type input "0.052371"
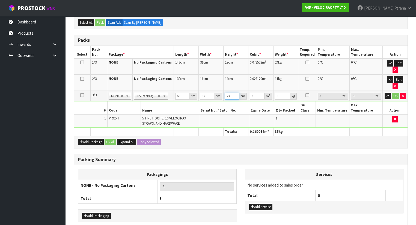
type input "23"
type input "16"
click at [384, 93] on button "button" at bounding box center [387, 96] width 6 height 7
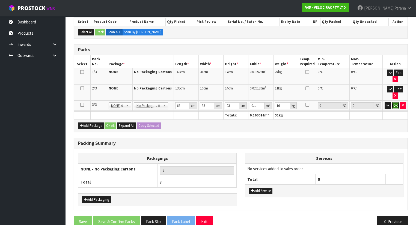
click button "OK" at bounding box center [395, 105] width 8 height 7
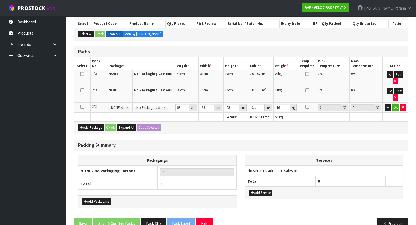
scroll to position [94, 0]
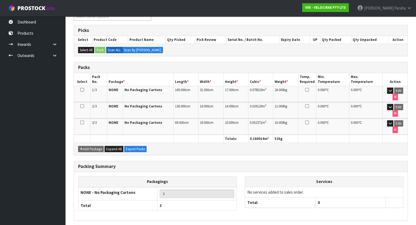
scroll to position [101, 0]
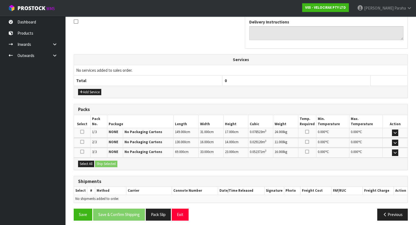
scroll to position [170, 0]
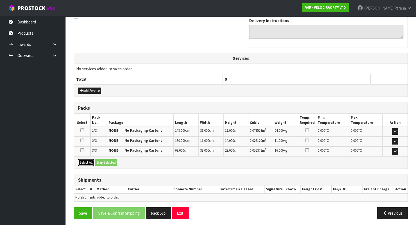
click at [90, 162] on button "Select All" at bounding box center [86, 162] width 16 height 7
click at [103, 159] on button "Ship Selected" at bounding box center [106, 162] width 22 height 7
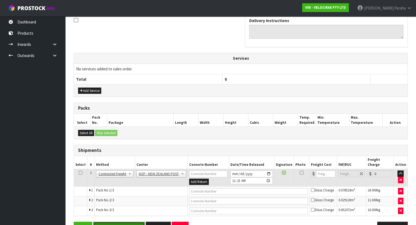
click at [125, 222] on button "Save & Confirm Shipping" at bounding box center [119, 228] width 52 height 12
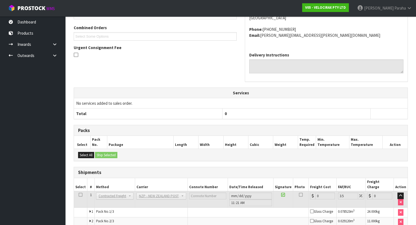
scroll to position [172, 0]
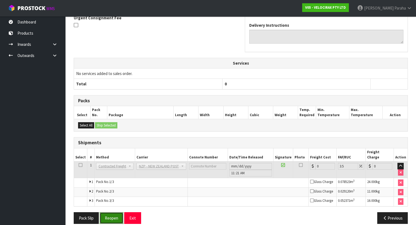
click at [116, 212] on button "Reopen" at bounding box center [112, 218] width 24 height 12
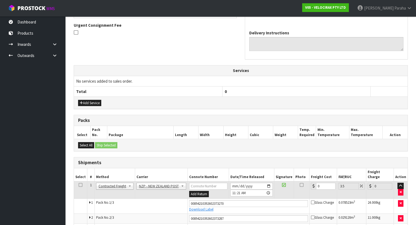
scroll to position [185, 0]
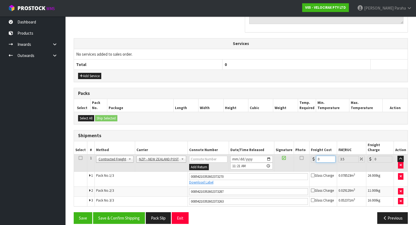
click at [320, 156] on input "0" at bounding box center [325, 159] width 19 height 7
type input "4"
type input "4.14"
type input "42"
type input "43.47"
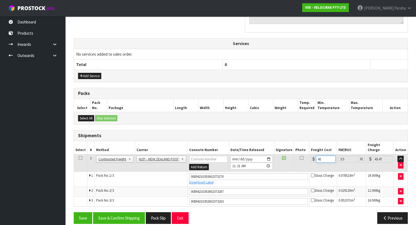
type input "42.4"
type input "43.88"
type input "42.42"
type input "43.9"
type input "42.42"
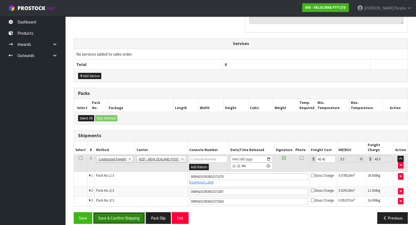
click at [113, 213] on button "Save & Confirm Shipping" at bounding box center [119, 218] width 52 height 12
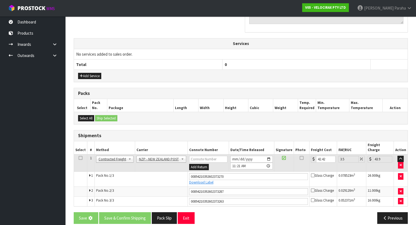
scroll to position [0, 0]
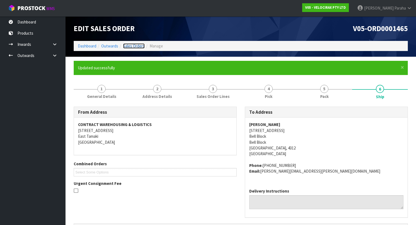
click at [131, 45] on link "Sales Orders" at bounding box center [134, 45] width 22 height 5
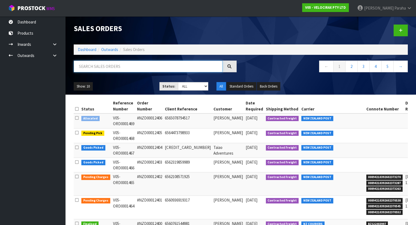
click at [99, 68] on input "text" at bounding box center [148, 67] width 149 height 12
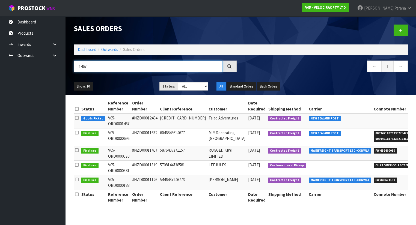
click at [72, 65] on div "1467" at bounding box center [155, 69] width 171 height 16
type input "1467"
click at [82, 52] on link "Dashboard" at bounding box center [87, 49] width 19 height 5
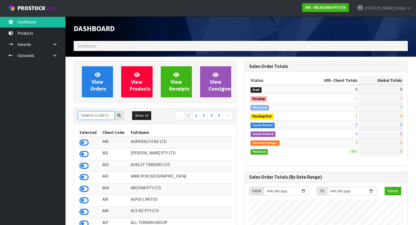
click at [90, 117] on input "text" at bounding box center [96, 115] width 37 height 8
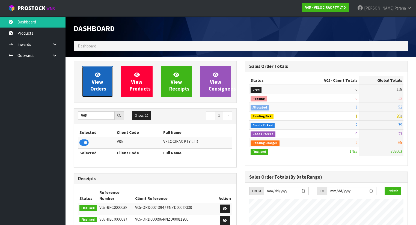
click at [93, 89] on span "View Orders" at bounding box center [98, 81] width 16 height 20
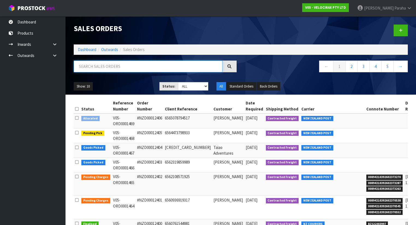
click at [98, 63] on input "text" at bounding box center [148, 67] width 149 height 12
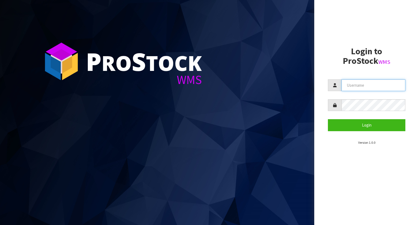
click at [369, 85] on input "text" at bounding box center [373, 85] width 64 height 12
type input "POLLY"
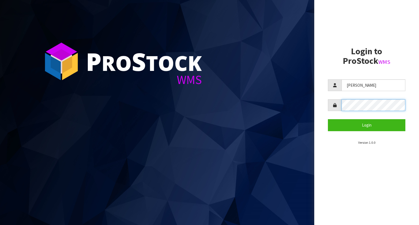
click at [328, 119] on button "Login" at bounding box center [366, 125] width 77 height 12
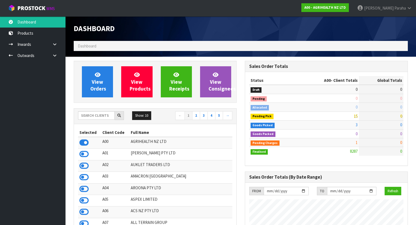
scroll to position [411, 171]
click at [100, 118] on input "text" at bounding box center [96, 115] width 37 height 8
click at [89, 117] on input "text" at bounding box center [96, 115] width 37 height 8
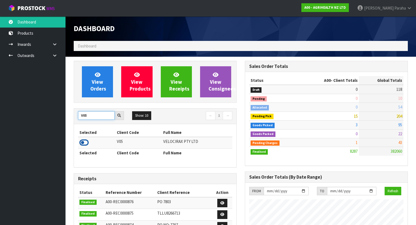
type input "V05"
click at [85, 142] on icon at bounding box center [83, 143] width 9 height 8
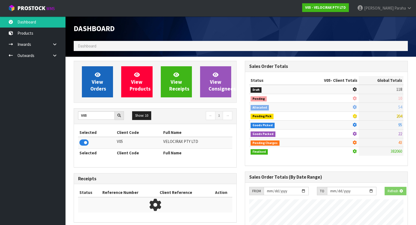
scroll to position [272385, 272553]
click at [101, 92] on link "View Orders" at bounding box center [97, 81] width 31 height 31
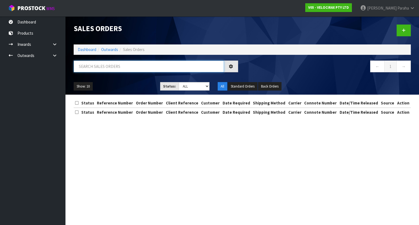
click at [106, 68] on input "text" at bounding box center [149, 67] width 150 height 12
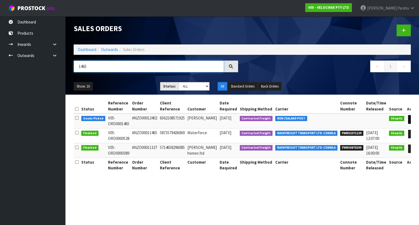
type input "1465"
click at [411, 120] on icon at bounding box center [413, 120] width 4 height 4
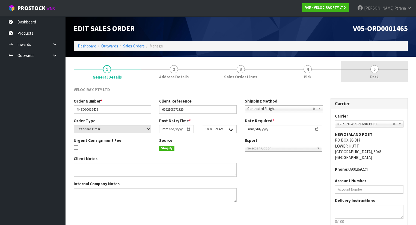
click at [379, 75] on link "5 Pack" at bounding box center [374, 72] width 67 height 22
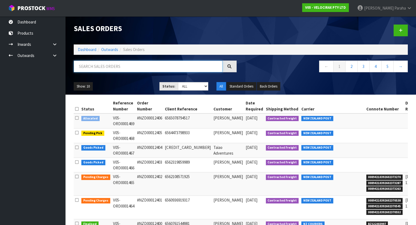
click at [93, 67] on input "text" at bounding box center [148, 67] width 149 height 12
click at [23, 193] on ul "Dashboard Products Categories Serial Numbers Kitsets Packagings Inwards Purchas…" at bounding box center [32, 120] width 65 height 209
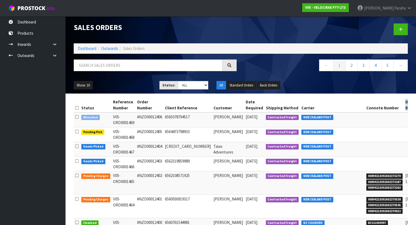
scroll to position [0, 1]
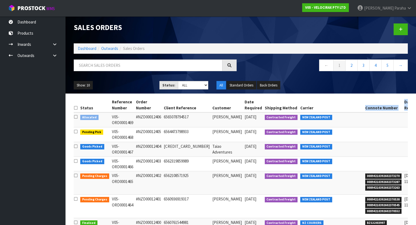
drag, startPoint x: 409, startPoint y: 107, endPoint x: 327, endPoint y: 108, distance: 81.3
click at [327, 108] on div "Status Reference Number Order Number Client Reference Customer Date Required Sh…" at bounding box center [241, 206] width 342 height 217
drag, startPoint x: 309, startPoint y: 84, endPoint x: 278, endPoint y: 77, distance: 31.6
click at [278, 77] on div "Show: 10 5 10 25 50 Status: Draft Pending Allocated Pending Pick Goods Picked G…" at bounding box center [241, 85] width 342 height 17
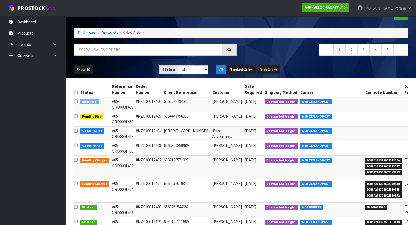
scroll to position [23, 0]
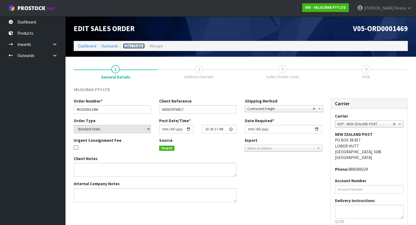
click at [140, 45] on link "Sales Orders" at bounding box center [134, 45] width 22 height 5
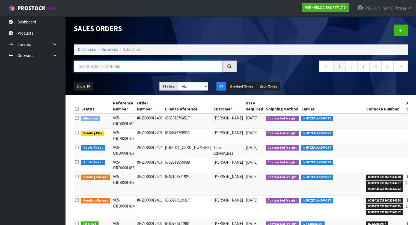
click at [140, 67] on input "text" at bounding box center [148, 67] width 149 height 12
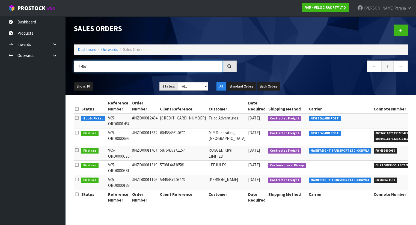
type input "1467"
drag, startPoint x: 357, startPoint y: 85, endPoint x: 333, endPoint y: 85, distance: 24.5
click at [333, 85] on div "Show: 10 5 10 25 50 Status: Draft Pending Allocated Pending Pick Goods Picked G…" at bounding box center [241, 86] width 342 height 17
drag, startPoint x: 398, startPoint y: 91, endPoint x: 408, endPoint y: 97, distance: 11.5
click at [394, 91] on div "Show: 10 5 10 25 50 Status: Draft Pending Allocated Pending Pick Goods Picked G…" at bounding box center [241, 86] width 342 height 17
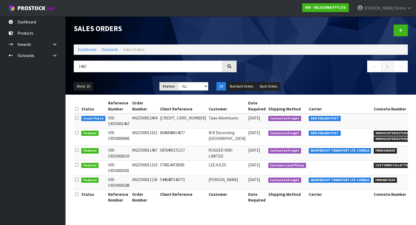
drag, startPoint x: 411, startPoint y: 100, endPoint x: 385, endPoint y: 103, distance: 26.4
click at [385, 103] on div "Status Reference Number Order Number Client Reference Customer Date Required Sh…" at bounding box center [241, 154] width 342 height 111
drag, startPoint x: 315, startPoint y: 106, endPoint x: 280, endPoint y: 103, distance: 35.2
click at [307, 103] on th "Carrier" at bounding box center [339, 106] width 65 height 15
drag, startPoint x: 36, startPoint y: 106, endPoint x: -27, endPoint y: 104, distance: 63.3
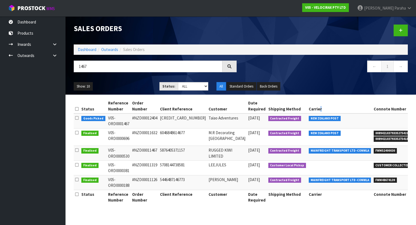
click at [0, 104] on html "Toggle navigation ProStock WMS V05 - VELOCIRAX PTY LTD Polly Paraha Logout Dash…" at bounding box center [208, 112] width 416 height 225
click at [28, 101] on ul "Dashboard Products Categories Serial Numbers Kitsets Packagings Inwards Purchas…" at bounding box center [32, 120] width 65 height 209
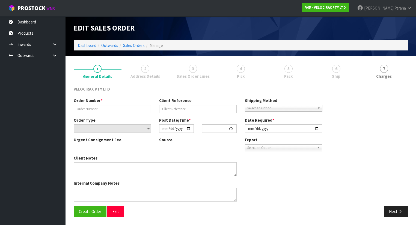
type input "#NZD00012404"
type input "[CREDIT_CARD_NUMBER]"
select select "number:0"
type input "[DATE]"
type input "13:06:41.000"
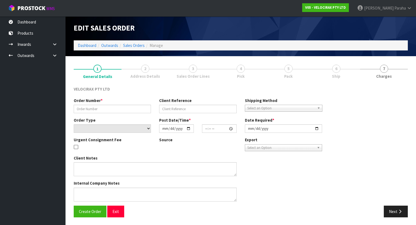
type input "[DATE]"
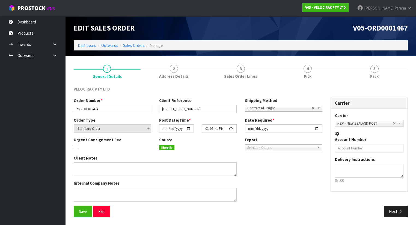
scroll to position [33, 0]
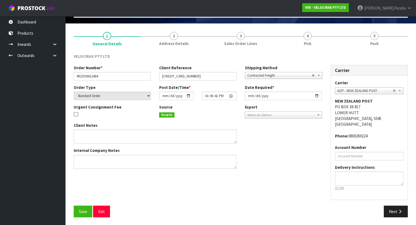
click at [364, 34] on link "5 Pack" at bounding box center [374, 39] width 67 height 22
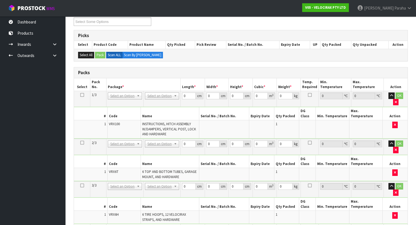
scroll to position [87, 0]
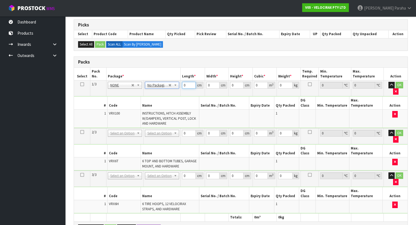
click at [187, 85] on input "0" at bounding box center [188, 85] width 13 height 7
type input "149"
type input "31"
type input "1"
type input "0.004619"
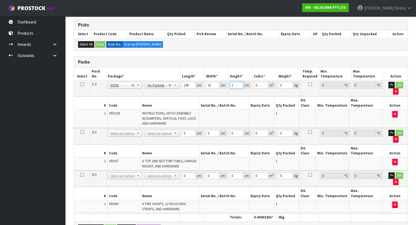
type input "17"
type input "0.078523"
type input "17"
type input "24"
click at [398, 85] on button "OK" at bounding box center [399, 85] width 8 height 7
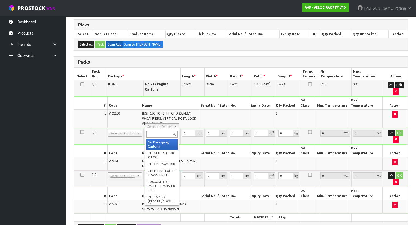
drag, startPoint x: 164, startPoint y: 145, endPoint x: 167, endPoint y: 143, distance: 3.8
type input "2"
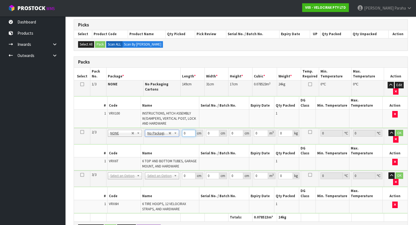
click at [186, 130] on input "0" at bounding box center [188, 133] width 13 height 7
type input "160"
type input "14"
type input "1"
type input "0.00224"
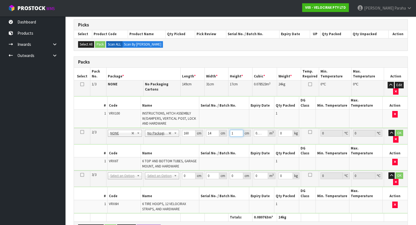
type input "16"
type input "0.03584"
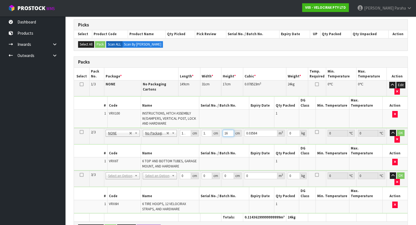
type input "16"
type input "13"
click at [391, 130] on button "button" at bounding box center [392, 133] width 6 height 7
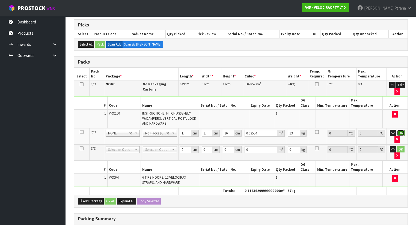
click at [400, 130] on button "OK" at bounding box center [401, 133] width 8 height 7
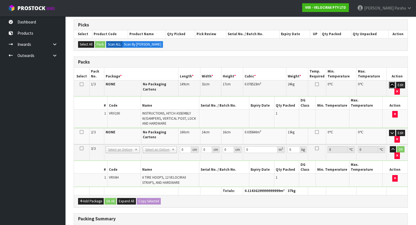
click at [390, 82] on button "button" at bounding box center [392, 85] width 6 height 7
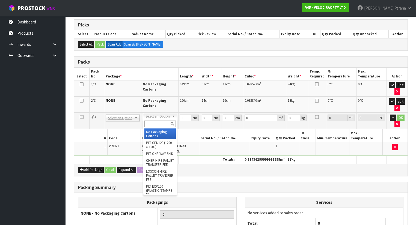
type input "3"
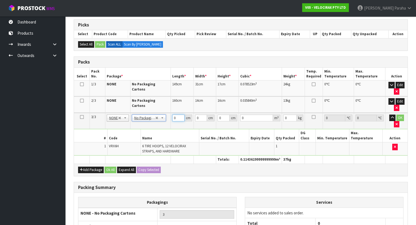
click at [175, 116] on input "0" at bounding box center [178, 118] width 12 height 7
click at [176, 116] on input "0" at bounding box center [178, 118] width 12 height 7
type input "69"
type input "33"
type input "2"
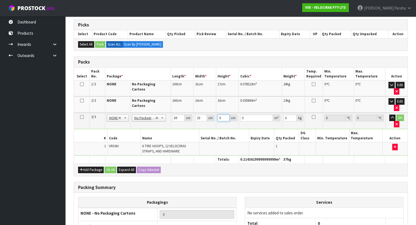
type input "0.004554"
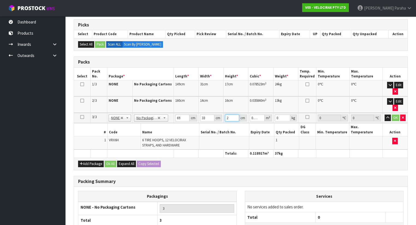
type input "25"
type input "0.056925"
type input "25"
type input "19"
click at [384, 115] on button "button" at bounding box center [387, 118] width 6 height 7
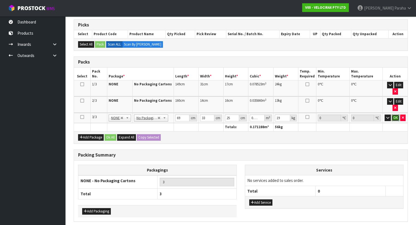
click button "OK" at bounding box center [395, 118] width 8 height 7
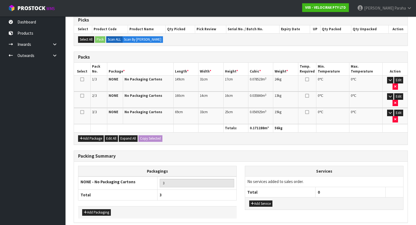
scroll to position [94, 0]
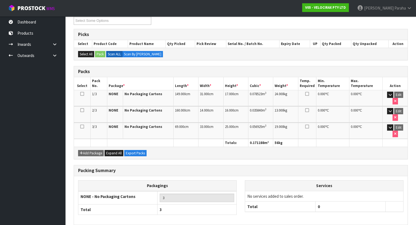
scroll to position [101, 0]
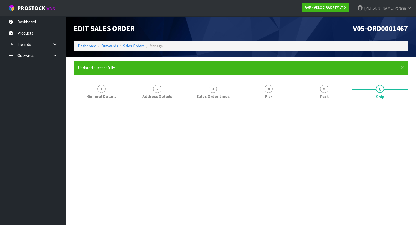
scroll to position [0, 0]
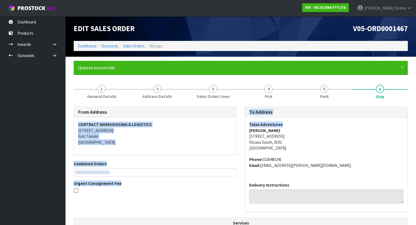
drag, startPoint x: 281, startPoint y: 124, endPoint x: 240, endPoint y: 127, distance: 41.8
click at [240, 127] on div "From Address CONTRACT WAREHOUSING & LOGISTICS 17 Allens Road East Tamaki Auckla…" at bounding box center [241, 162] width 342 height 111
copy div "CONTRACT WAREHOUSING & LOGISTICS 17 Allens Road East Tamaki Auckland Combined O…"
click at [306, 127] on address "Taiao Adventures Nev Wilson 64 Arahiwi Rise Pataua South, 0192 New Zealand" at bounding box center [326, 136] width 154 height 29
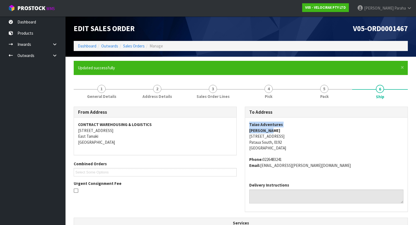
click at [284, 123] on address "Taiao Adventures Nev Wilson 64 Arahiwi Rise Pataua South, 0192 New Zealand" at bounding box center [326, 136] width 154 height 29
click at [285, 123] on address "Taiao Adventures Nev Wilson 64 Arahiwi Rise Pataua South, 0192 New Zealand" at bounding box center [326, 136] width 154 height 29
drag, startPoint x: 285, startPoint y: 123, endPoint x: 242, endPoint y: 126, distance: 42.9
click at [242, 126] on div "To Address Taiao Adventures Nev Wilson 64 Arahiwi Rise Pataua South, 0192 New Z…" at bounding box center [326, 162] width 171 height 111
copy strong "Taiao Adventures"
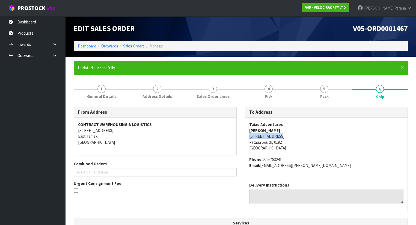
drag, startPoint x: 280, startPoint y: 134, endPoint x: 249, endPoint y: 136, distance: 30.9
click at [249, 136] on address "Taiao Adventures Nev Wilson 64 Arahiwi Rise Pataua South, 0192 New Zealand" at bounding box center [326, 136] width 154 height 29
copy address "64 Arahiwi Rise"
click at [289, 143] on address "Taiao Adventures Nev Wilson 64 Arahiwi Rise Pataua South, 0192 New Zealand" at bounding box center [326, 136] width 154 height 29
drag, startPoint x: 283, startPoint y: 159, endPoint x: 262, endPoint y: 158, distance: 20.5
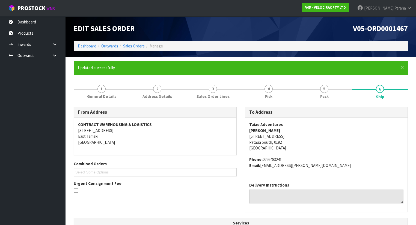
click at [262, 158] on address "Phone: 0226483241 Email: nev.j.wilson@gmail.com" at bounding box center [326, 163] width 154 height 12
copy address "0226483241"
click at [303, 164] on address "Phone: 0226483241 Email: nev.j.wilson@gmail.com" at bounding box center [326, 163] width 154 height 12
drag, startPoint x: 303, startPoint y: 164, endPoint x: 262, endPoint y: 166, distance: 41.5
click at [262, 166] on address "Phone: 0226483241 Email: nev.j.wilson@gmail.com" at bounding box center [326, 163] width 154 height 12
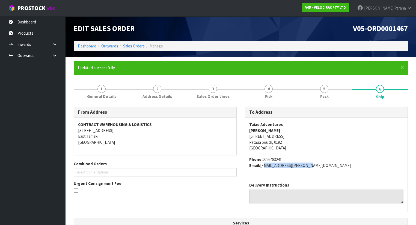
copy address "nev.j.wilson@gmail.com"
drag, startPoint x: 269, startPoint y: 130, endPoint x: 249, endPoint y: 133, distance: 20.9
click at [249, 133] on div "Taiao Adventures Nev Wilson 64 Arahiwi Rise Pataua South, 0192 New Zealand Phon…" at bounding box center [326, 148] width 162 height 61
copy strong "Nev Wilson"
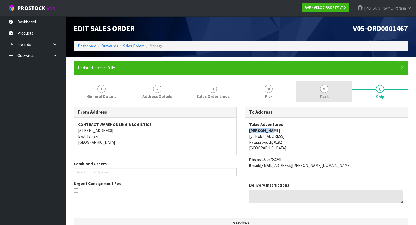
click at [328, 87] on link "5 Pack" at bounding box center [324, 92] width 56 height 22
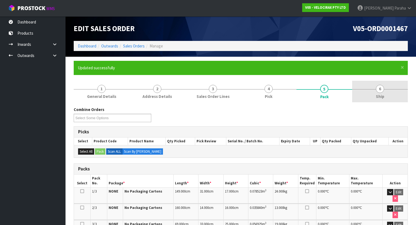
click at [379, 94] on span "Ship" at bounding box center [380, 97] width 8 height 6
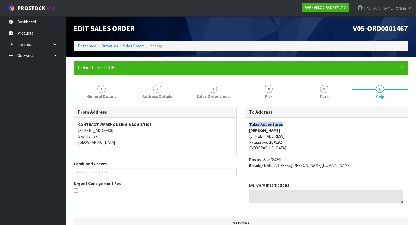
drag, startPoint x: 280, startPoint y: 124, endPoint x: 249, endPoint y: 125, distance: 31.6
click at [249, 125] on address "Taiao Adventures Nev Wilson 64 Arahiwi Rise Pataua South, 0192 New Zealand" at bounding box center [326, 136] width 154 height 29
copy strong "Taiao Adventures"
click at [277, 136] on address "Taiao Adventures Nev Wilson 64 Arahiwi Rise Pataua South, 0192 New Zealand" at bounding box center [326, 136] width 154 height 29
drag, startPoint x: 274, startPoint y: 136, endPoint x: 247, endPoint y: 137, distance: 27.0
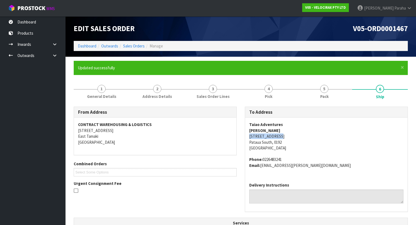
click at [247, 137] on div "Taiao Adventures Nev Wilson 64 Arahiwi Rise Pataua South, 0192 New Zealand Phon…" at bounding box center [326, 148] width 162 height 61
copy address "64 Arahiwi Rise"
drag, startPoint x: 303, startPoint y: 165, endPoint x: 262, endPoint y: 168, distance: 41.0
click at [262, 168] on address "Phone: 0226483241 Email: nev.j.wilson@gmail.com" at bounding box center [326, 163] width 154 height 12
copy address "nev.j.wilson@gmail.com"
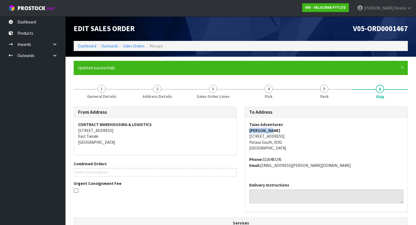
drag, startPoint x: 270, startPoint y: 131, endPoint x: 247, endPoint y: 132, distance: 22.9
click at [247, 132] on div "Taiao Adventures Nev Wilson 64 Arahiwi Rise Pataua South, 0192 New Zealand Phon…" at bounding box center [326, 148] width 162 height 61
copy strong "Nev Wilson"
drag, startPoint x: 284, startPoint y: 159, endPoint x: 262, endPoint y: 161, distance: 21.9
click at [262, 161] on address "Phone: 0226483241 Email: nev.j.wilson@gmail.com" at bounding box center [326, 163] width 154 height 12
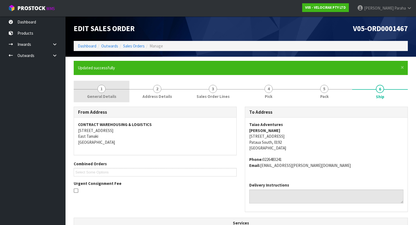
click at [98, 85] on link "1 General Details" at bounding box center [102, 92] width 56 height 22
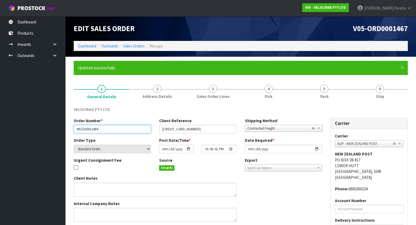
drag, startPoint x: 104, startPoint y: 129, endPoint x: 62, endPoint y: 131, distance: 42.0
click at [62, 131] on body "Toggle navigation ProStock WMS V05 - VELOCIRAX PTY LTD Polly Paraha Logout Dash…" at bounding box center [208, 112] width 416 height 225
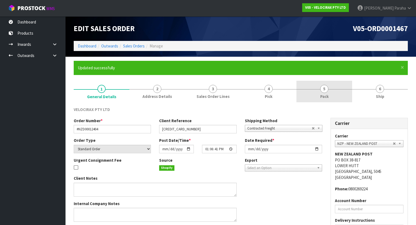
click at [324, 89] on span "5" at bounding box center [324, 89] width 8 height 8
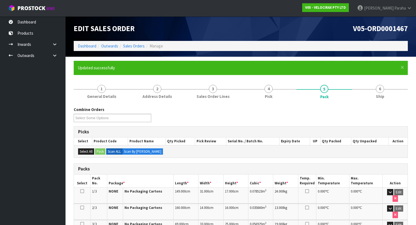
scroll to position [44, 0]
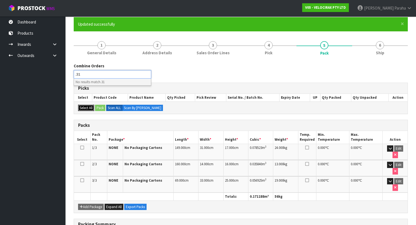
type input "Select Some Options"
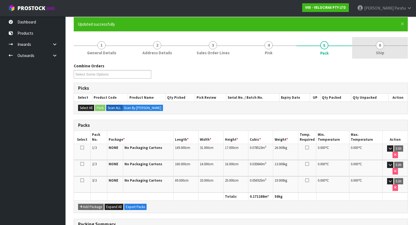
click at [381, 43] on span "6" at bounding box center [380, 45] width 8 height 8
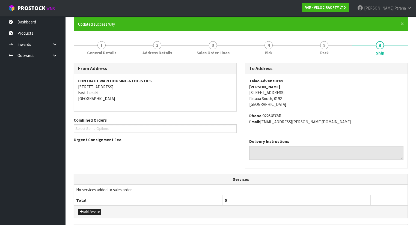
drag, startPoint x: 282, startPoint y: 115, endPoint x: 263, endPoint y: 115, distance: 19.1
click at [263, 115] on address "Phone: 0226483241 Email: nev.j.wilson@gmail.com" at bounding box center [326, 119] width 154 height 12
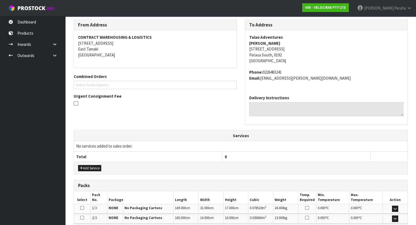
scroll to position [165, 0]
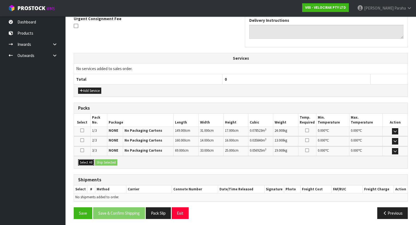
click at [84, 160] on button "Select All" at bounding box center [86, 162] width 16 height 7
click at [110, 161] on button "Ship Selected" at bounding box center [106, 162] width 22 height 7
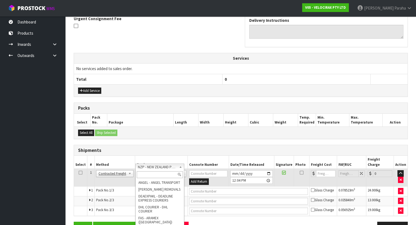
click at [165, 174] on input "text" at bounding box center [160, 174] width 46 height 7
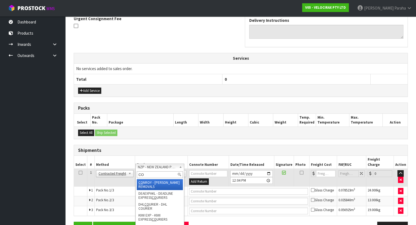
type input "C"
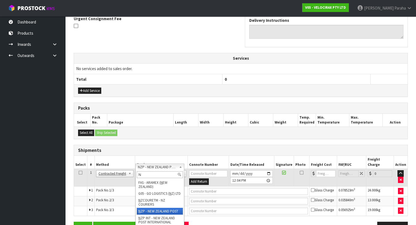
scroll to position [0, 0]
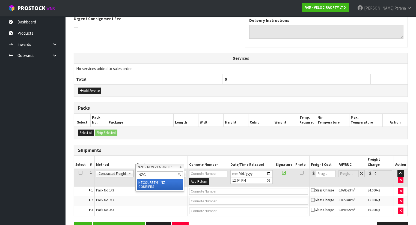
type input "NZC"
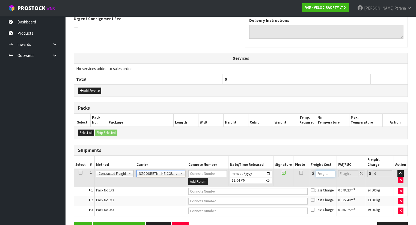
click at [318, 170] on input "number" at bounding box center [326, 173] width 20 height 7
type input "53.37"
click at [202, 188] on input "text" at bounding box center [247, 191] width 119 height 7
type input "V"
type input "BZGG004000"
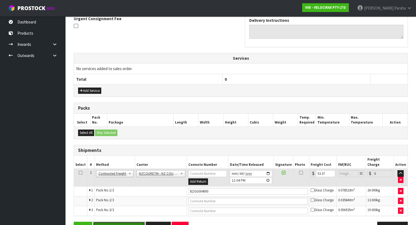
click at [124, 222] on button "Save & Confirm Shipping" at bounding box center [119, 228] width 52 height 12
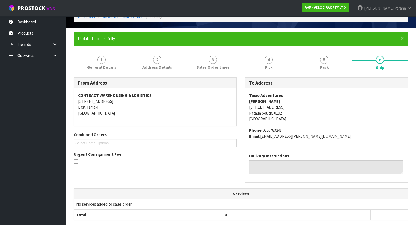
scroll to position [7, 0]
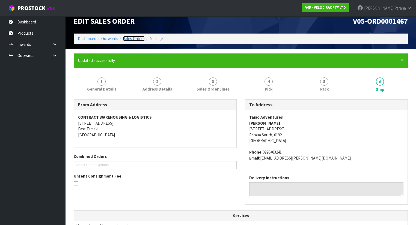
click at [128, 37] on link "Sales Orders" at bounding box center [134, 38] width 22 height 5
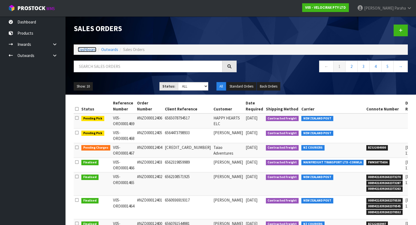
click at [84, 51] on link "Dashboard" at bounding box center [87, 49] width 19 height 5
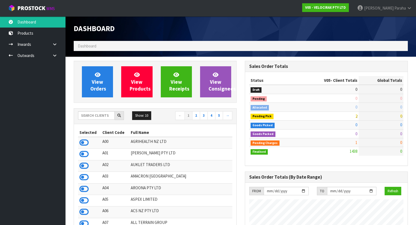
scroll to position [452, 171]
click at [100, 119] on input "text" at bounding box center [96, 115] width 37 height 8
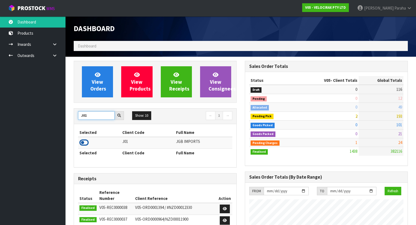
type input "J01"
click at [84, 141] on icon at bounding box center [83, 143] width 9 height 8
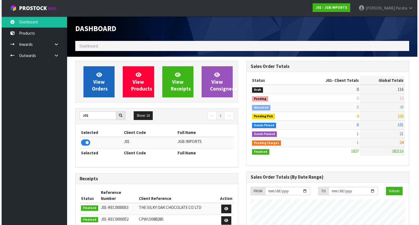
scroll to position [423, 171]
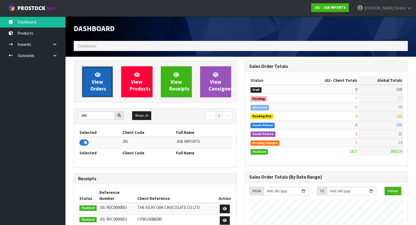
click at [89, 77] on link "View Orders" at bounding box center [97, 81] width 31 height 31
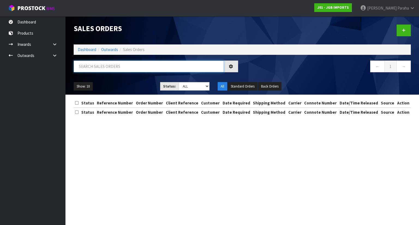
click at [91, 65] on input "text" at bounding box center [149, 67] width 150 height 12
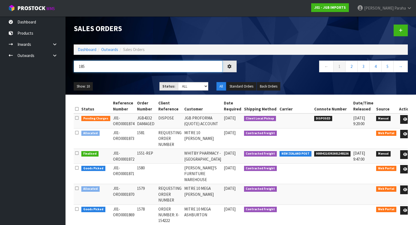
type input "1857"
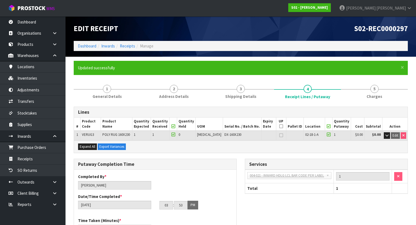
scroll to position [181, 0]
